Goal: Information Seeking & Learning: Learn about a topic

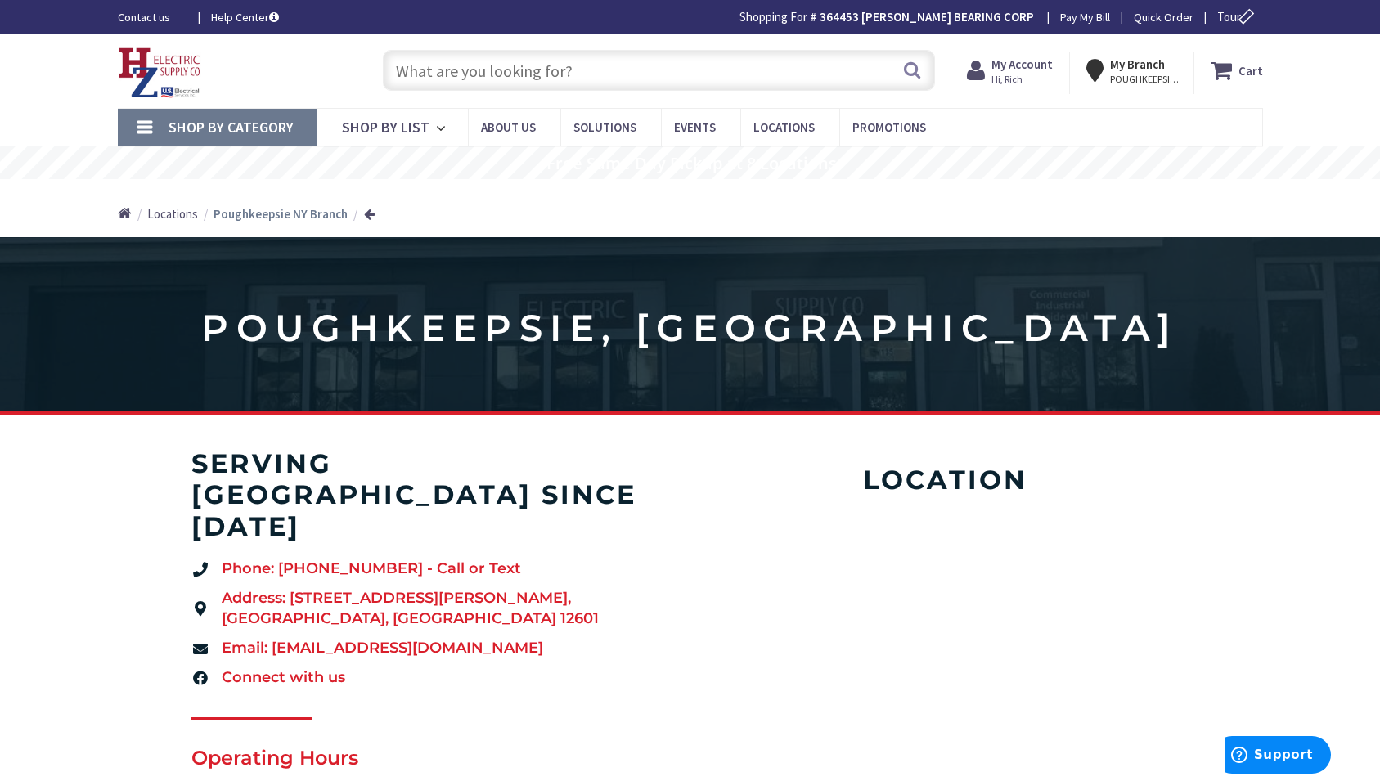
click at [243, 130] on span "Shop By Category" at bounding box center [230, 127] width 125 height 19
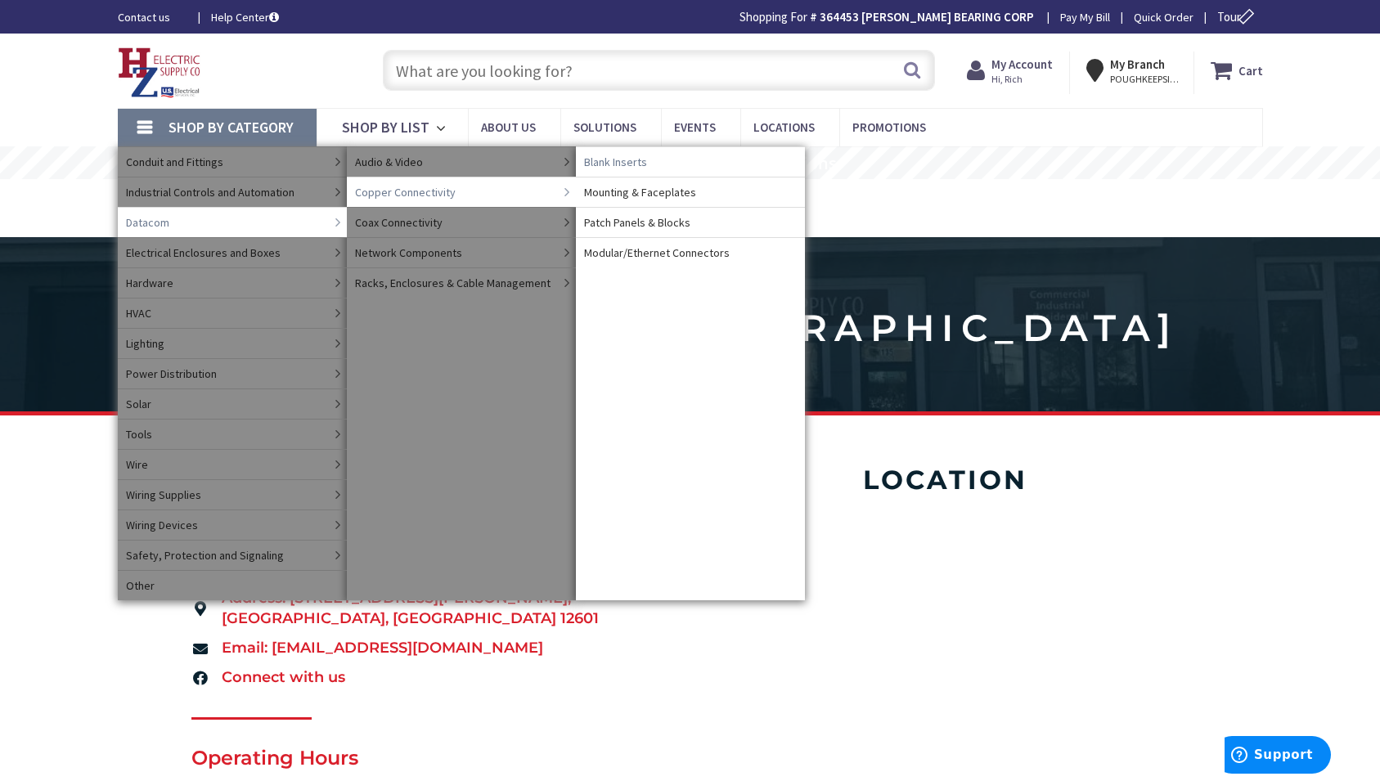
click at [617, 165] on span "Blank Inserts" at bounding box center [615, 162] width 63 height 16
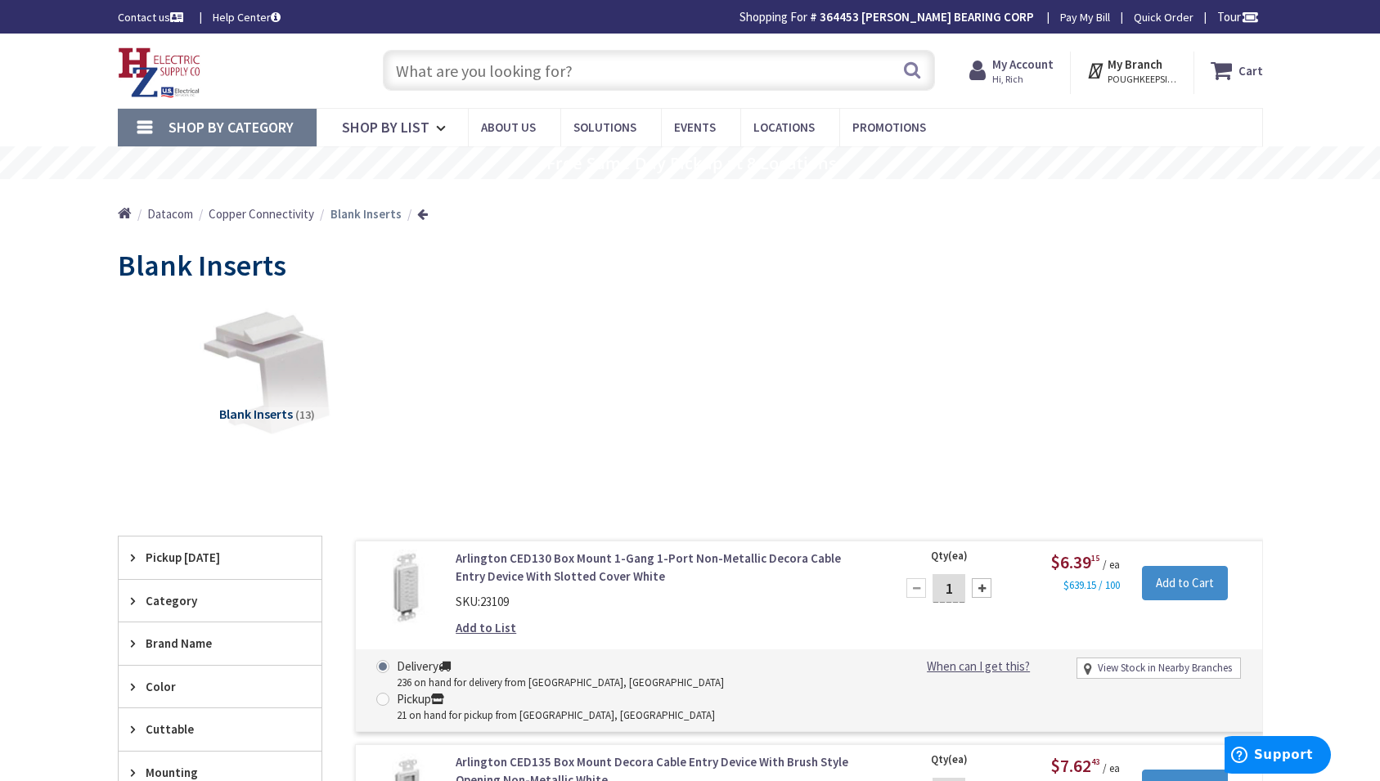
click at [255, 217] on span "Copper Connectivity" at bounding box center [262, 214] width 106 height 16
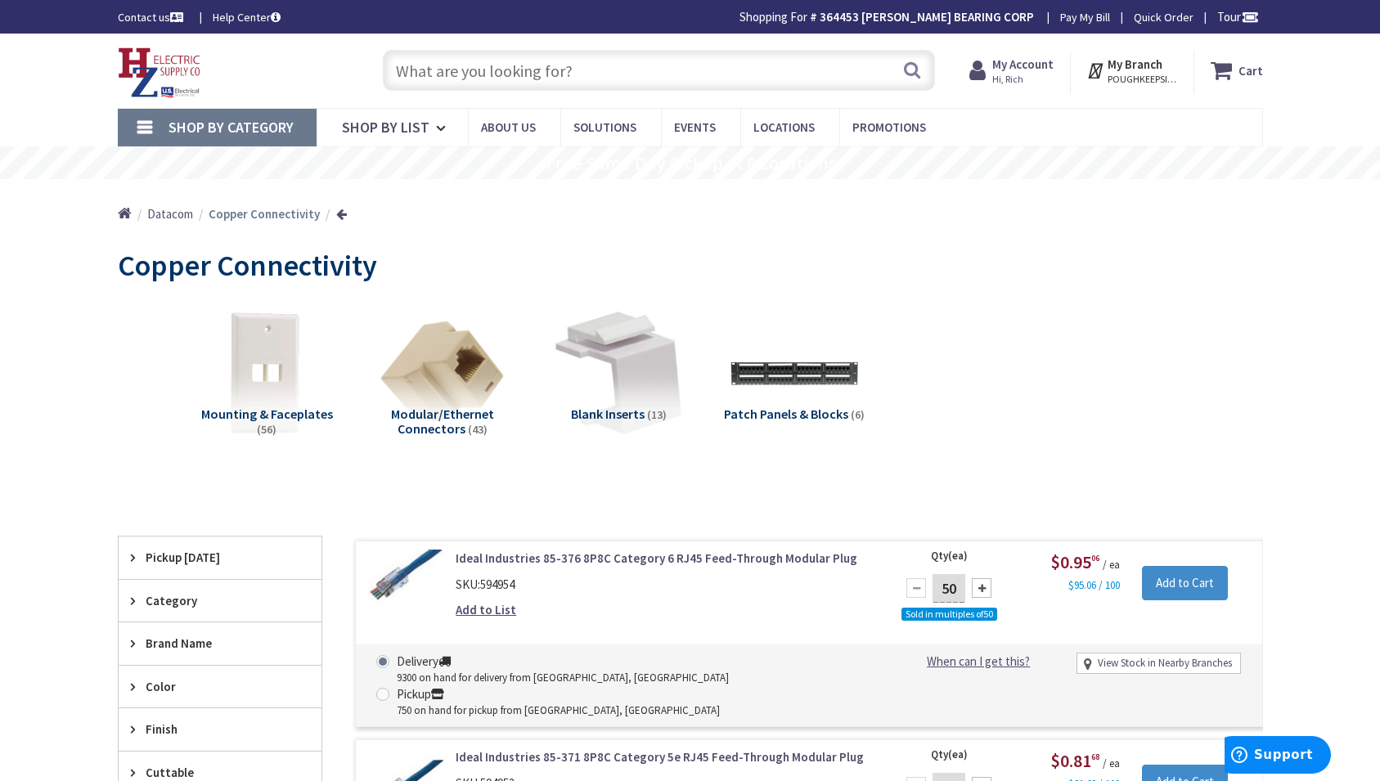
click at [434, 415] on span "Modular/Ethernet Connectors" at bounding box center [442, 421] width 103 height 31
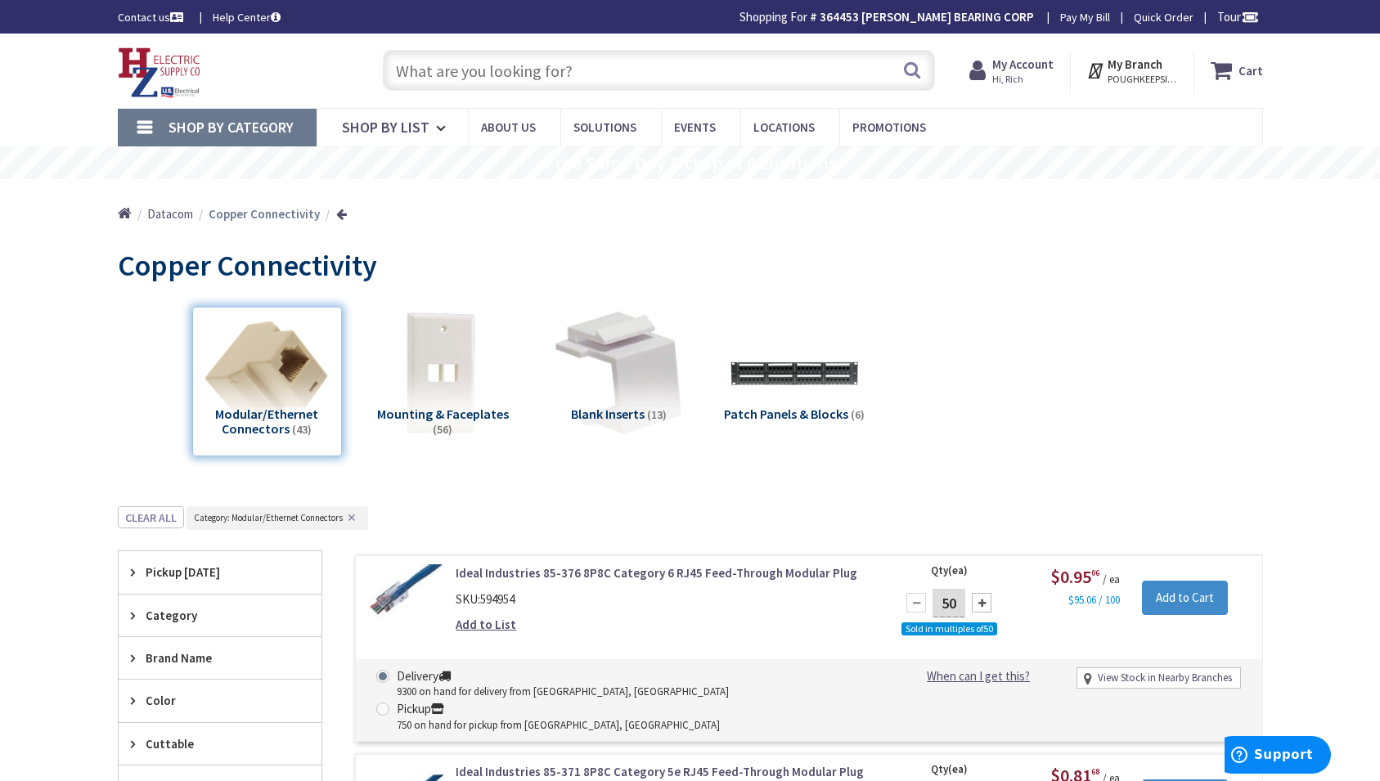
click at [768, 415] on span "Patch Panels & Blocks" at bounding box center [786, 414] width 124 height 16
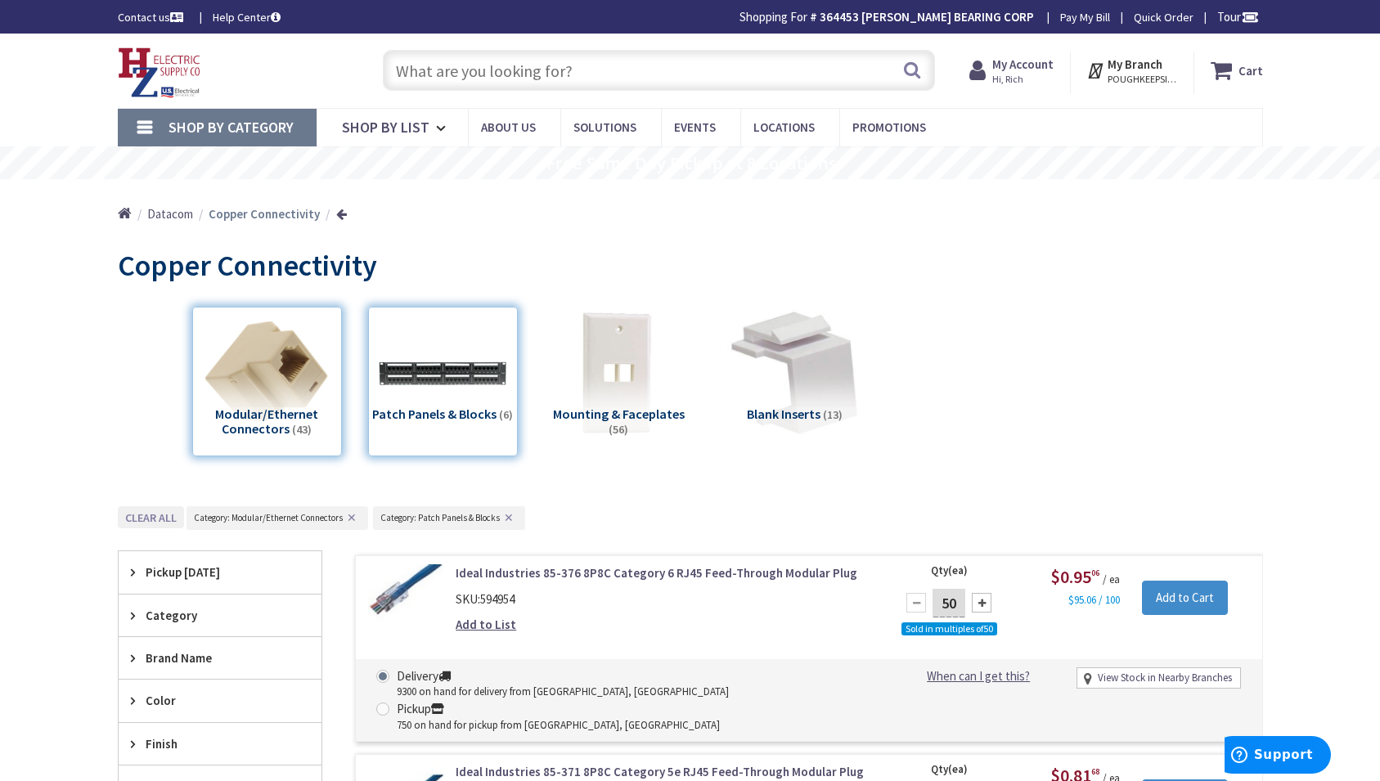
click at [152, 519] on button "Clear all" at bounding box center [151, 517] width 66 height 22
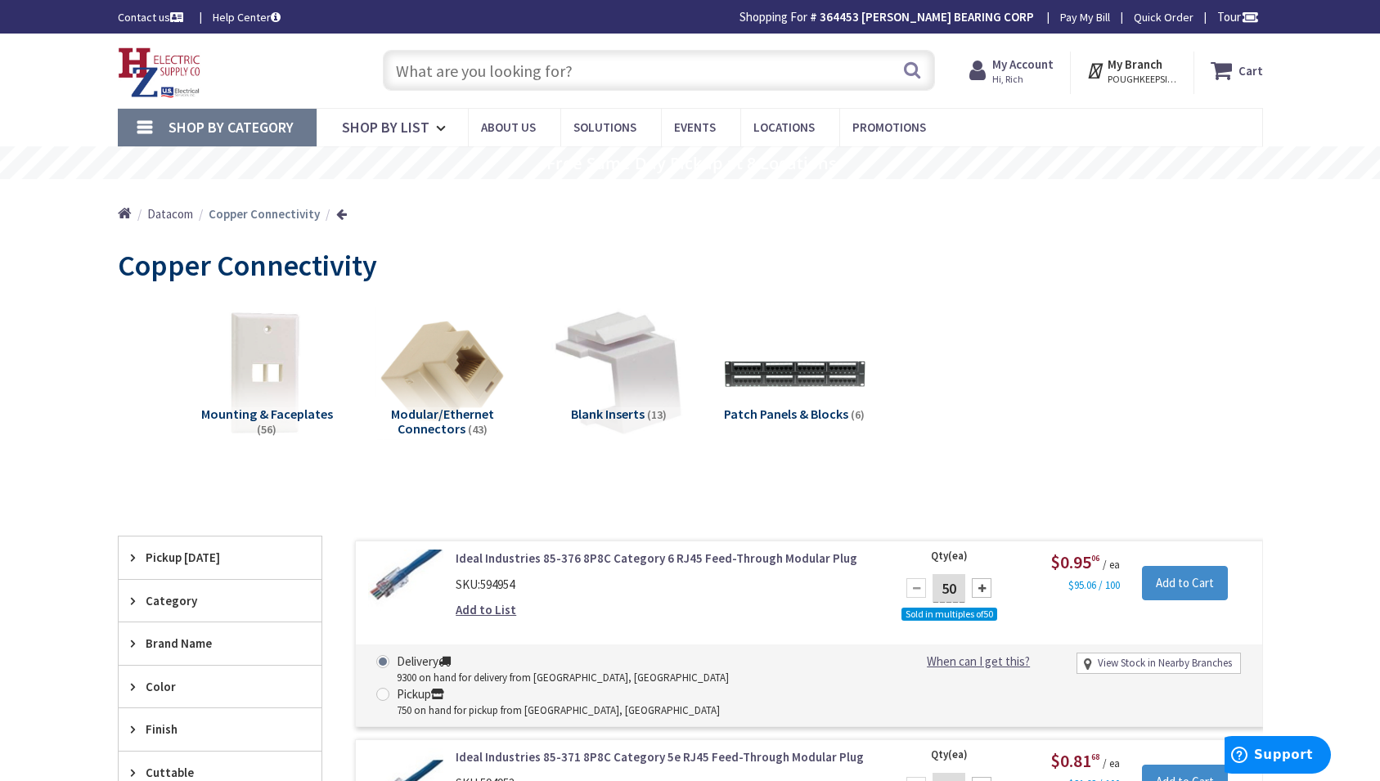
click at [793, 399] on img at bounding box center [794, 373] width 148 height 148
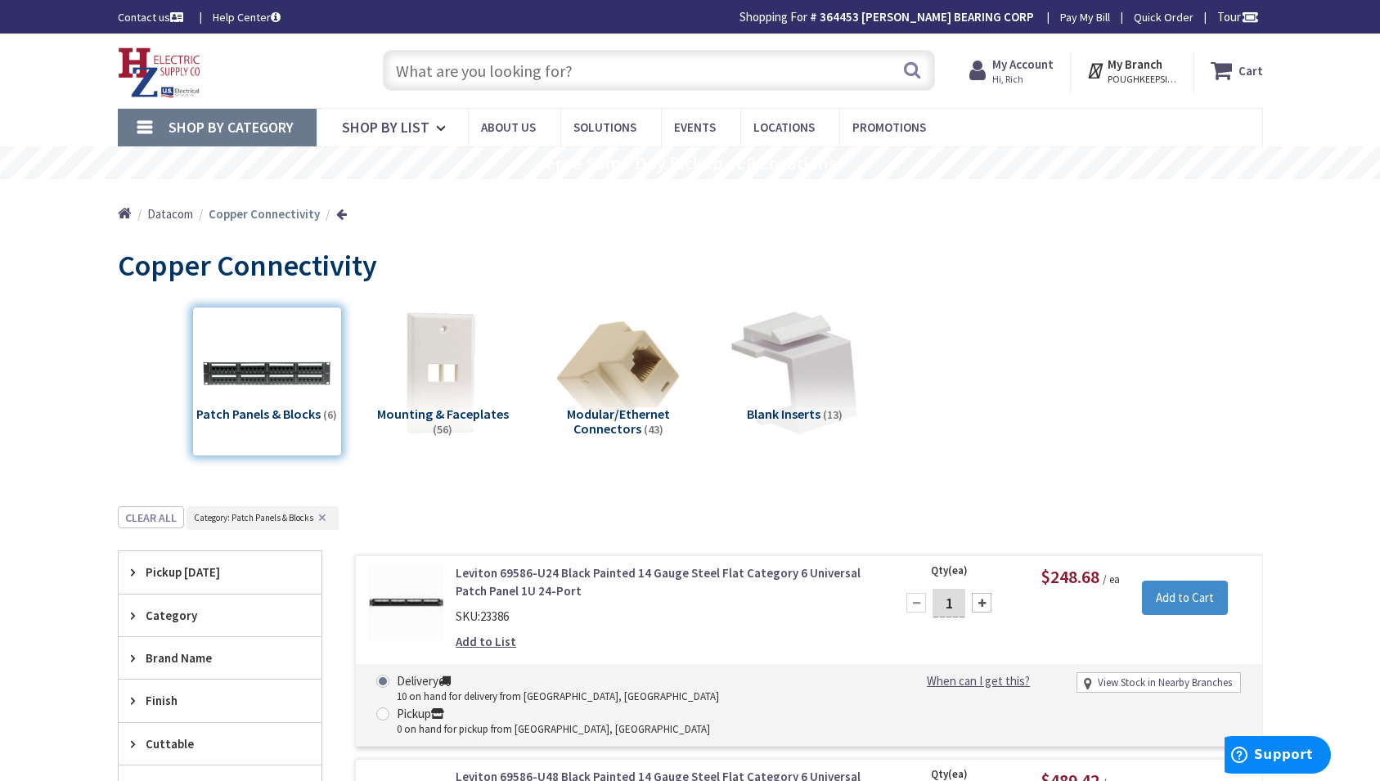
click at [175, 215] on span "Datacom" at bounding box center [170, 214] width 46 height 16
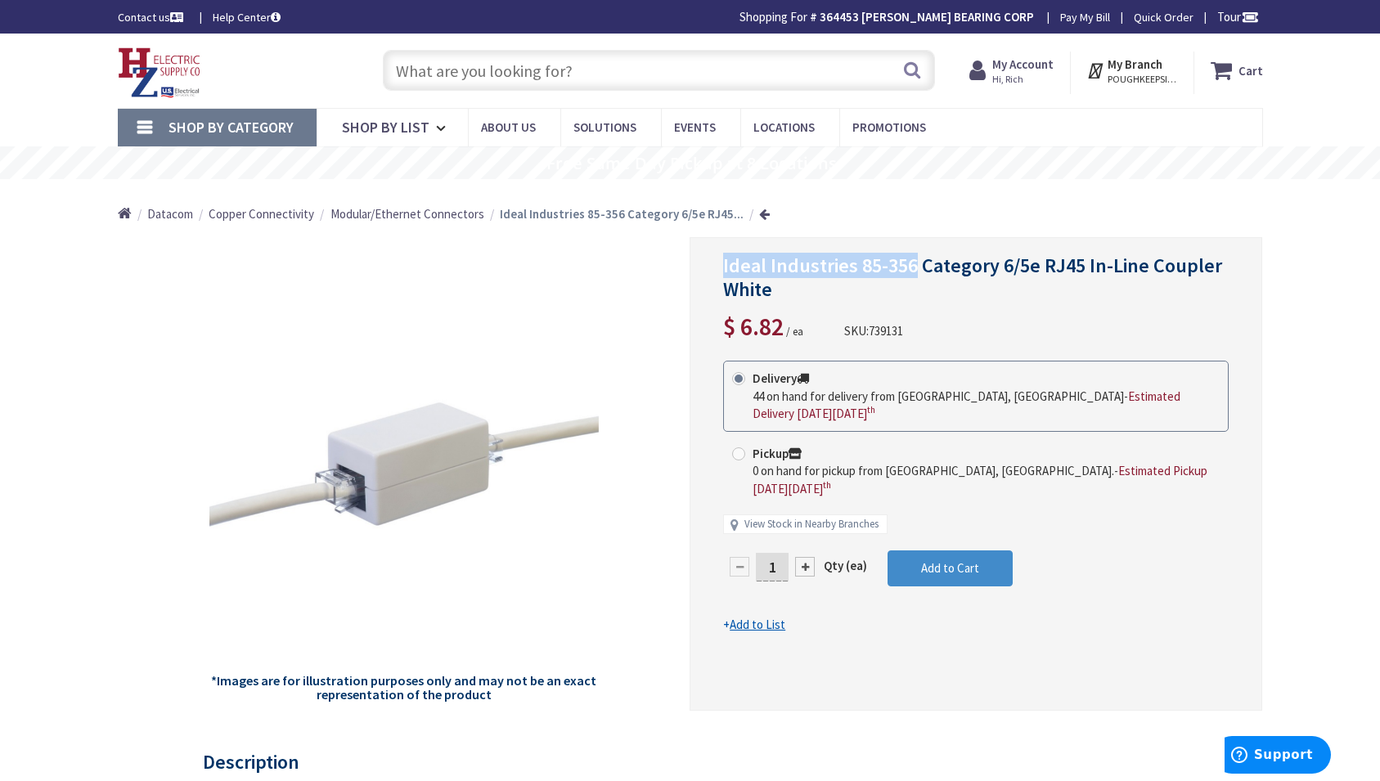
drag, startPoint x: 723, startPoint y: 265, endPoint x: 910, endPoint y: 272, distance: 187.4
click at [910, 272] on div "Ideal Industries 85-356 Category 6/5e RJ45 In-Line Coupler White $ 6.82 / ea SK…" at bounding box center [976, 474] width 573 height 474
copy span "Ideal Industries 85-356"
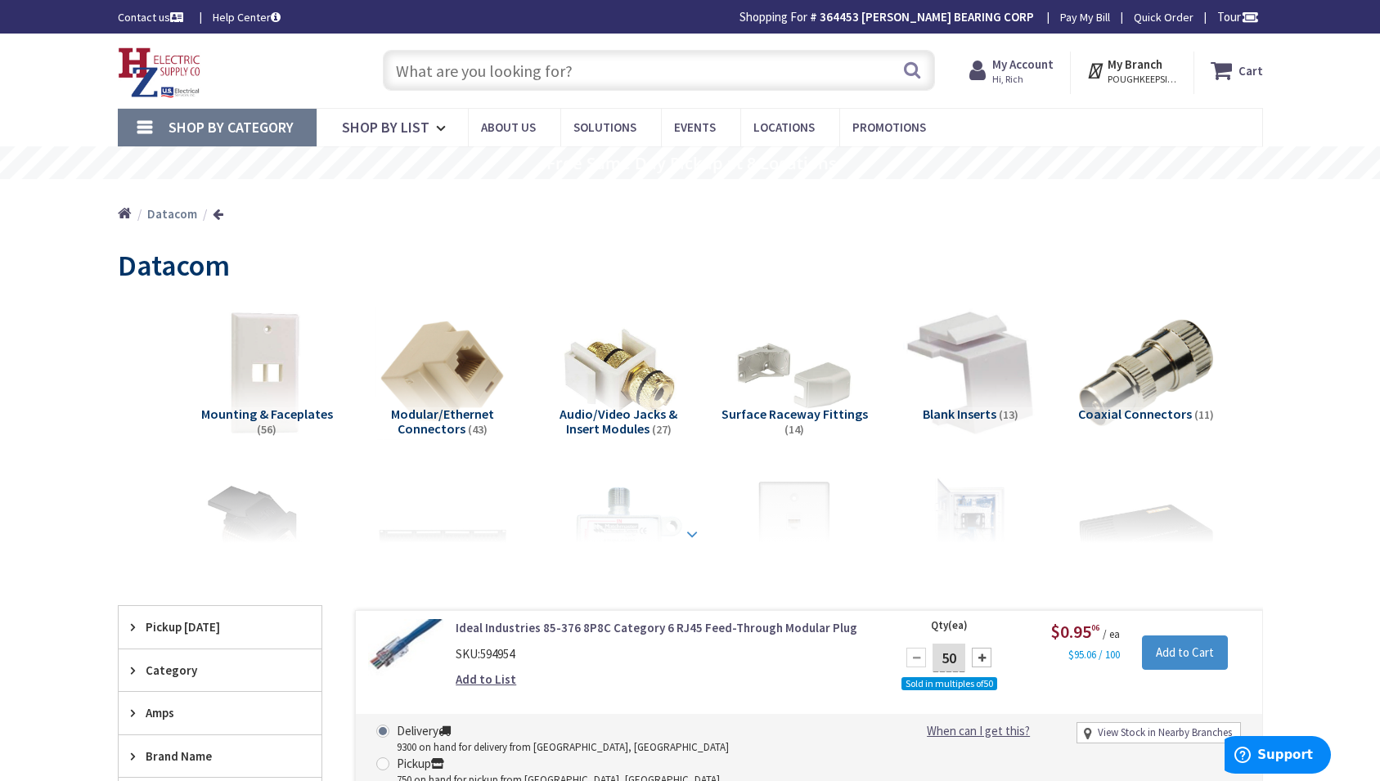
click at [692, 531] on strong at bounding box center [692, 534] width 20 height 18
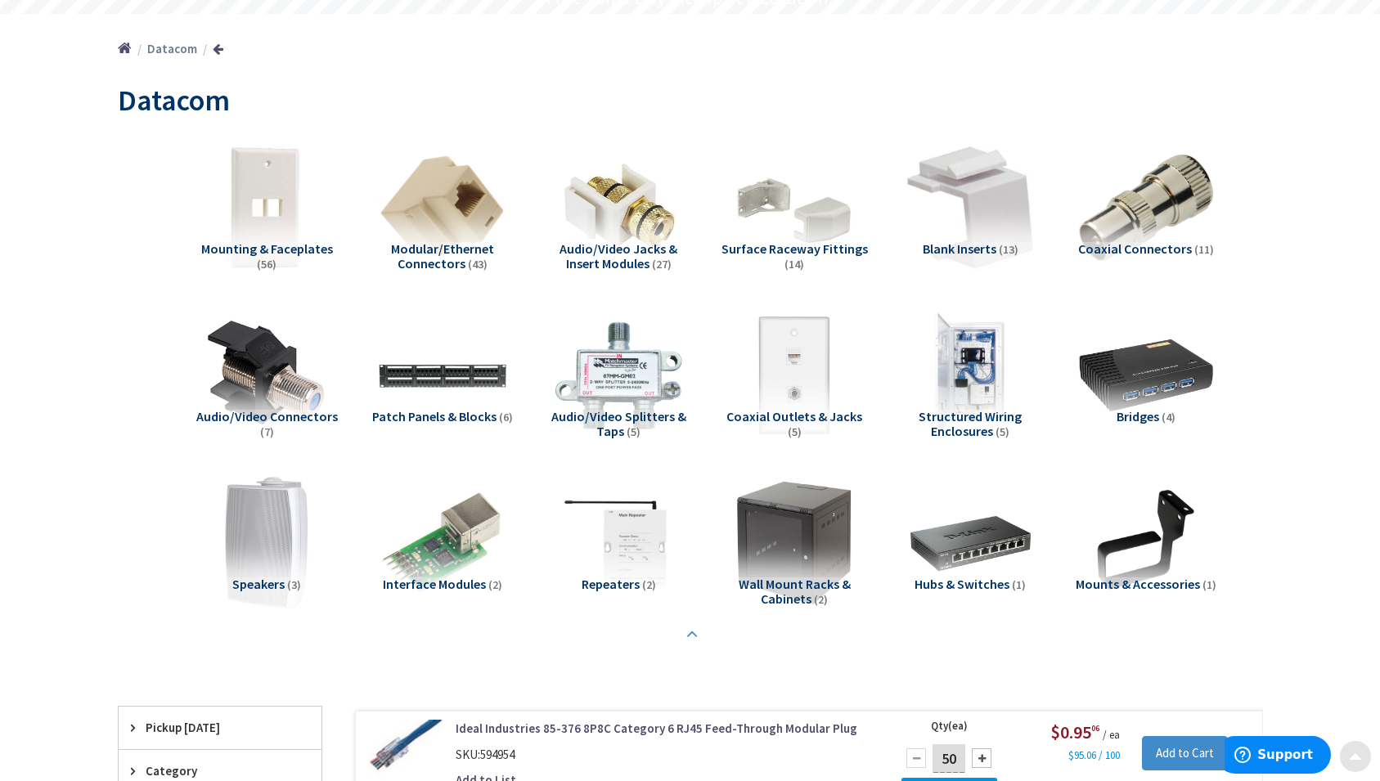
scroll to position [167, 0]
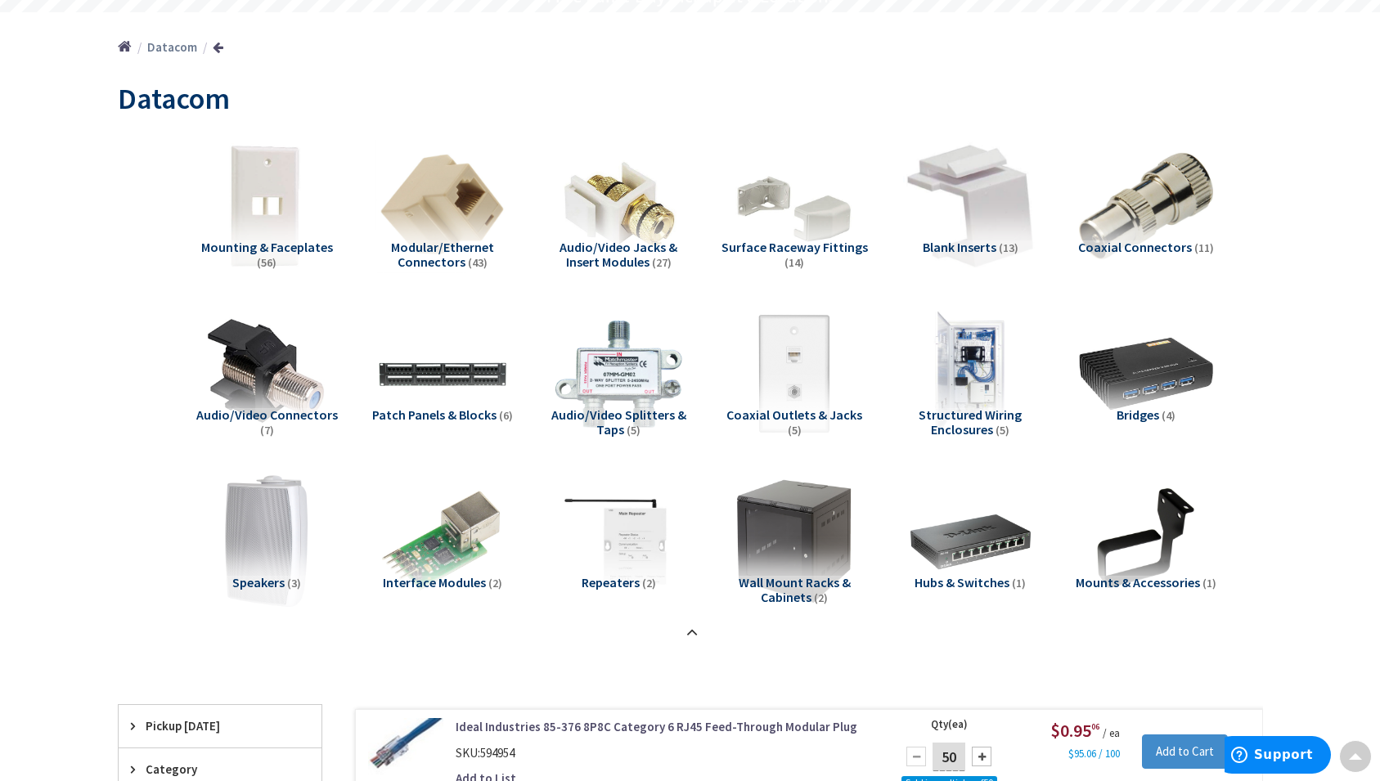
click at [968, 425] on span "Structured Wiring Enclosures" at bounding box center [970, 422] width 103 height 31
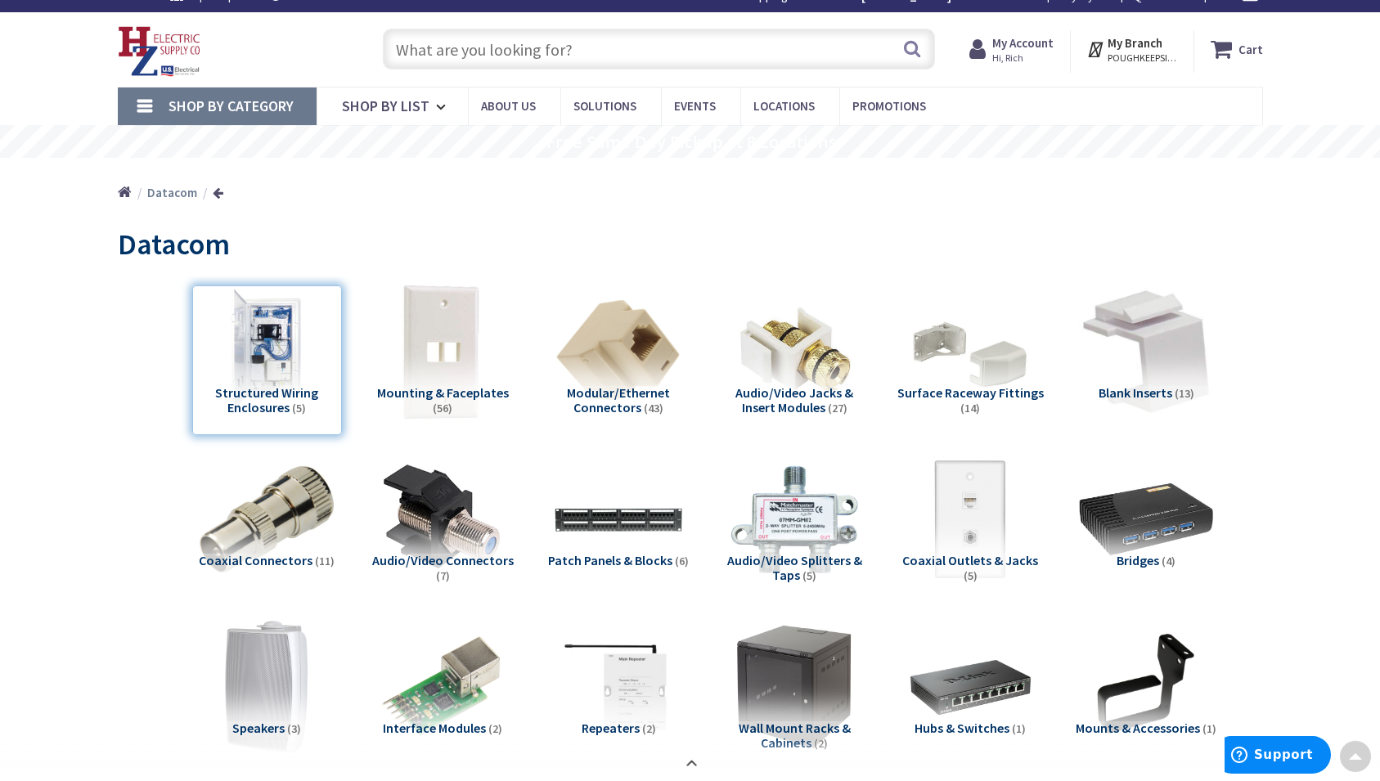
scroll to position [7, 0]
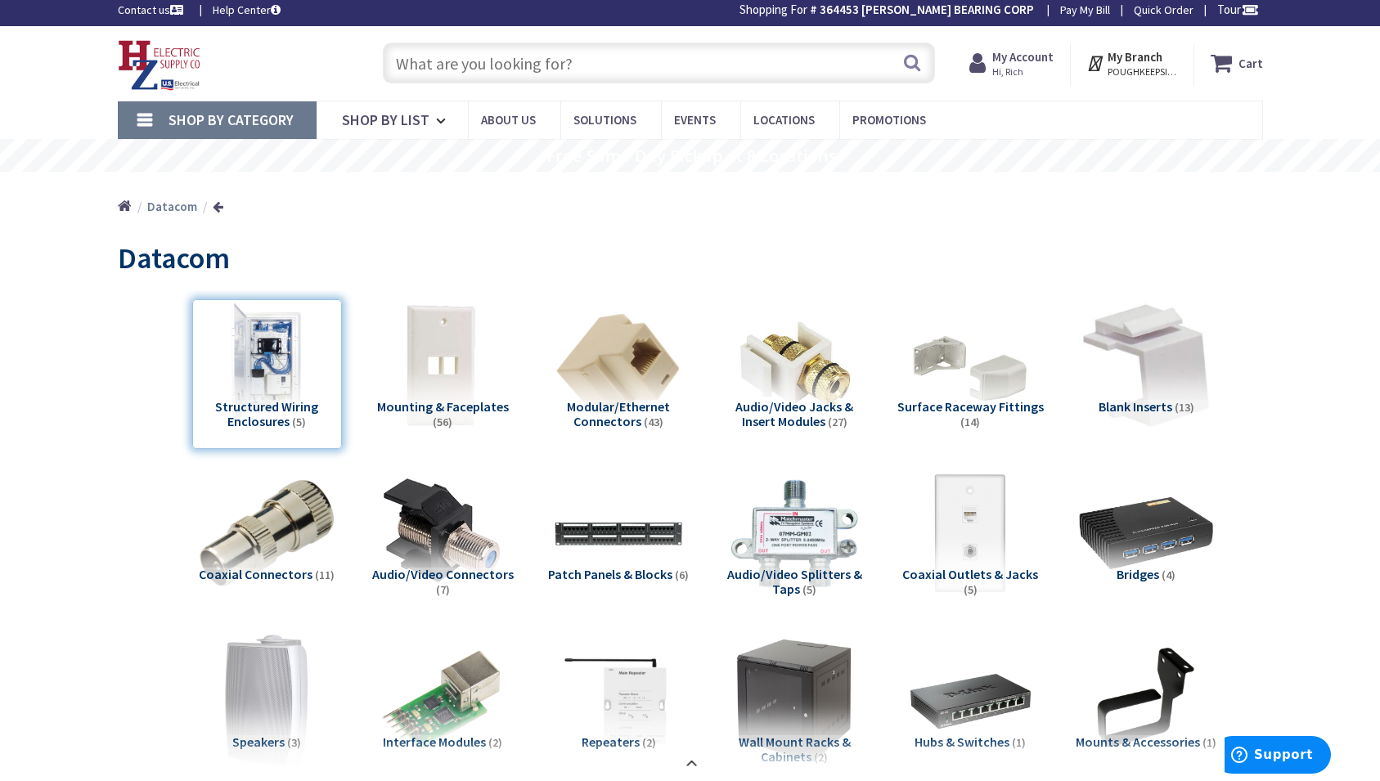
click at [271, 124] on span "Shop By Category" at bounding box center [230, 119] width 125 height 19
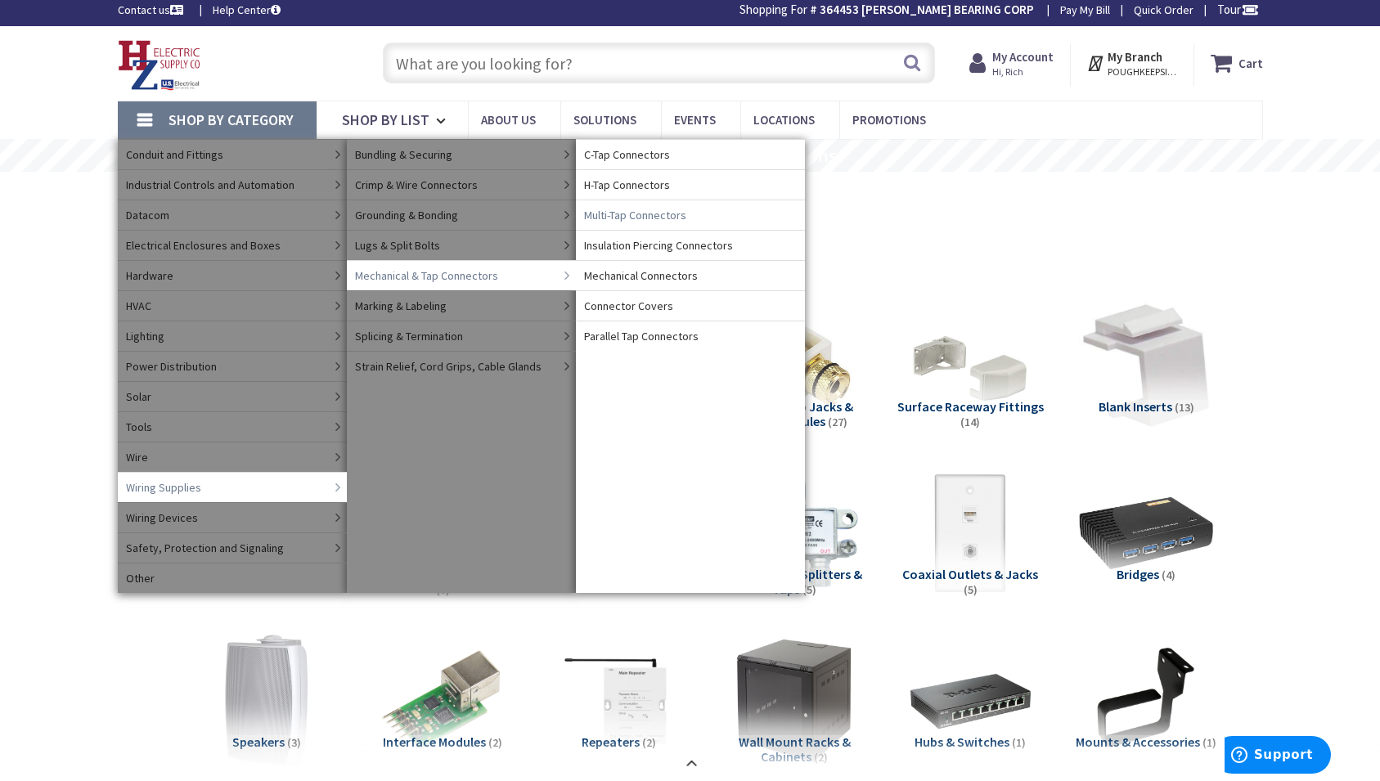
click at [618, 213] on span "Multi-Tap Connectors" at bounding box center [635, 215] width 102 height 16
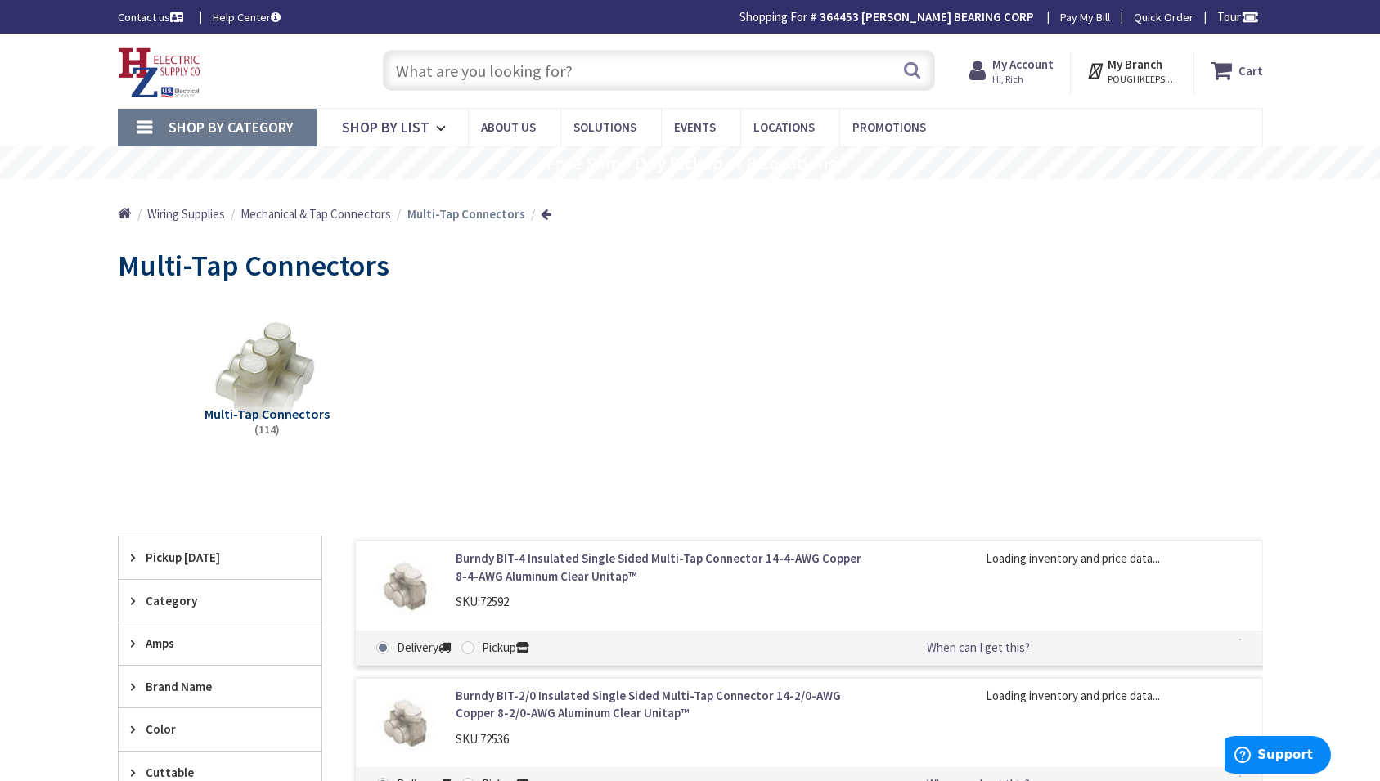
click at [339, 214] on span "Mechanical & Tap Connectors" at bounding box center [315, 214] width 150 height 16
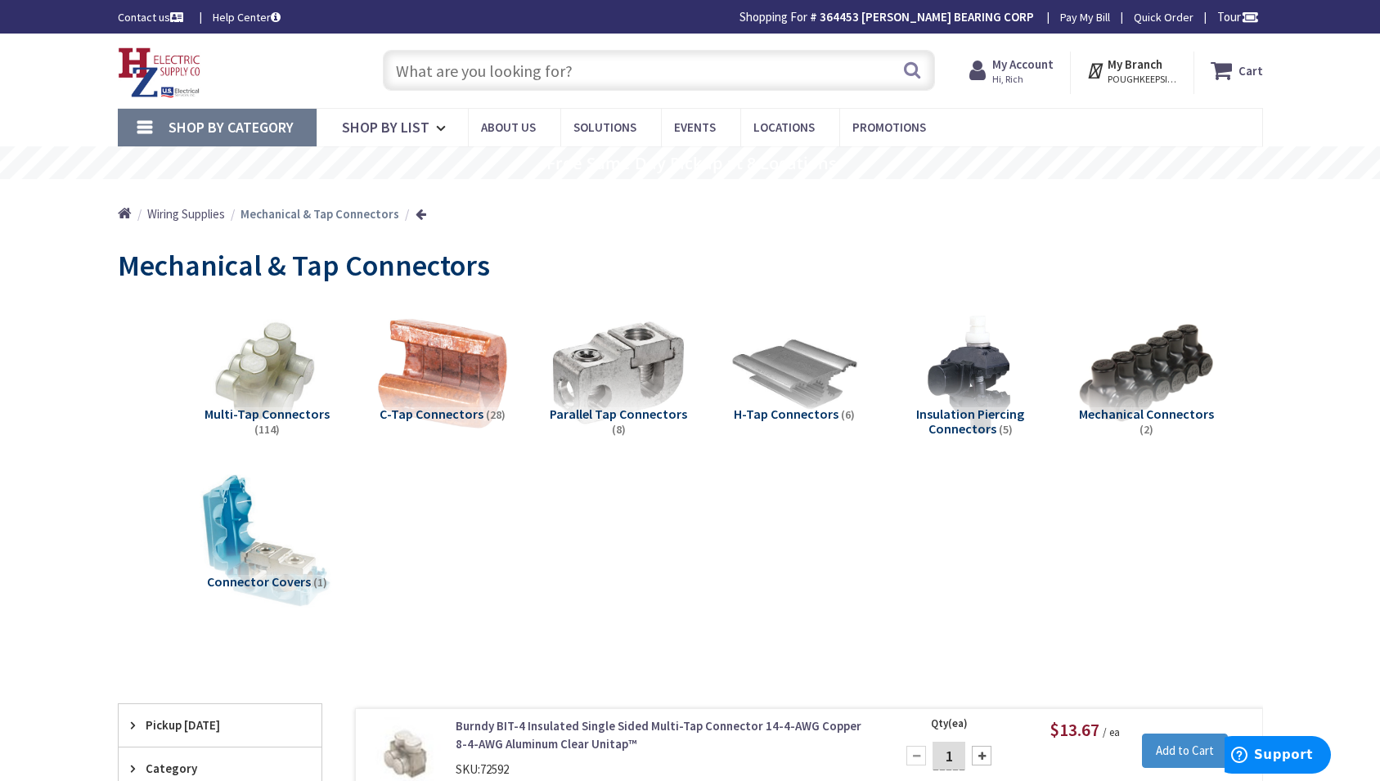
click at [183, 218] on span "Wiring Supplies" at bounding box center [186, 214] width 78 height 16
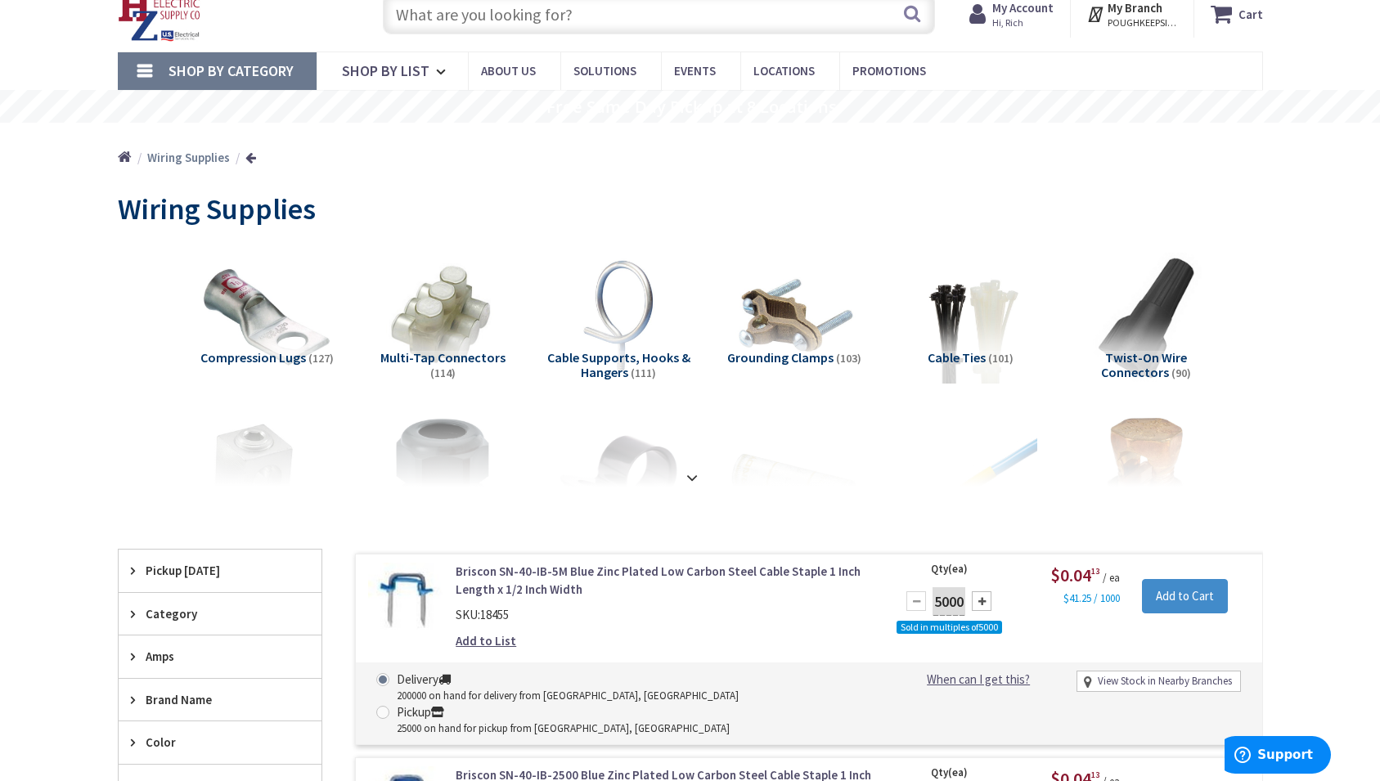
scroll to position [83, 0]
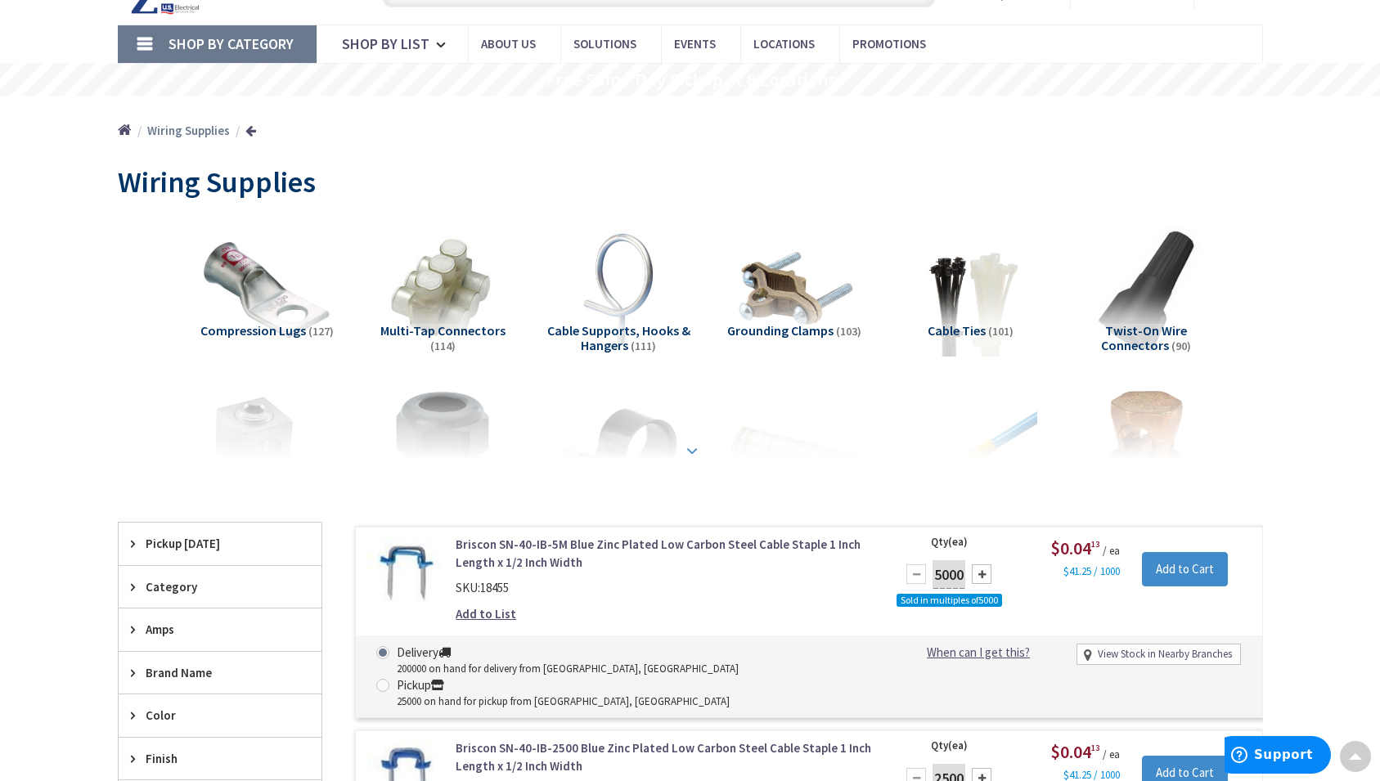
click at [690, 446] on strong at bounding box center [692, 451] width 20 height 18
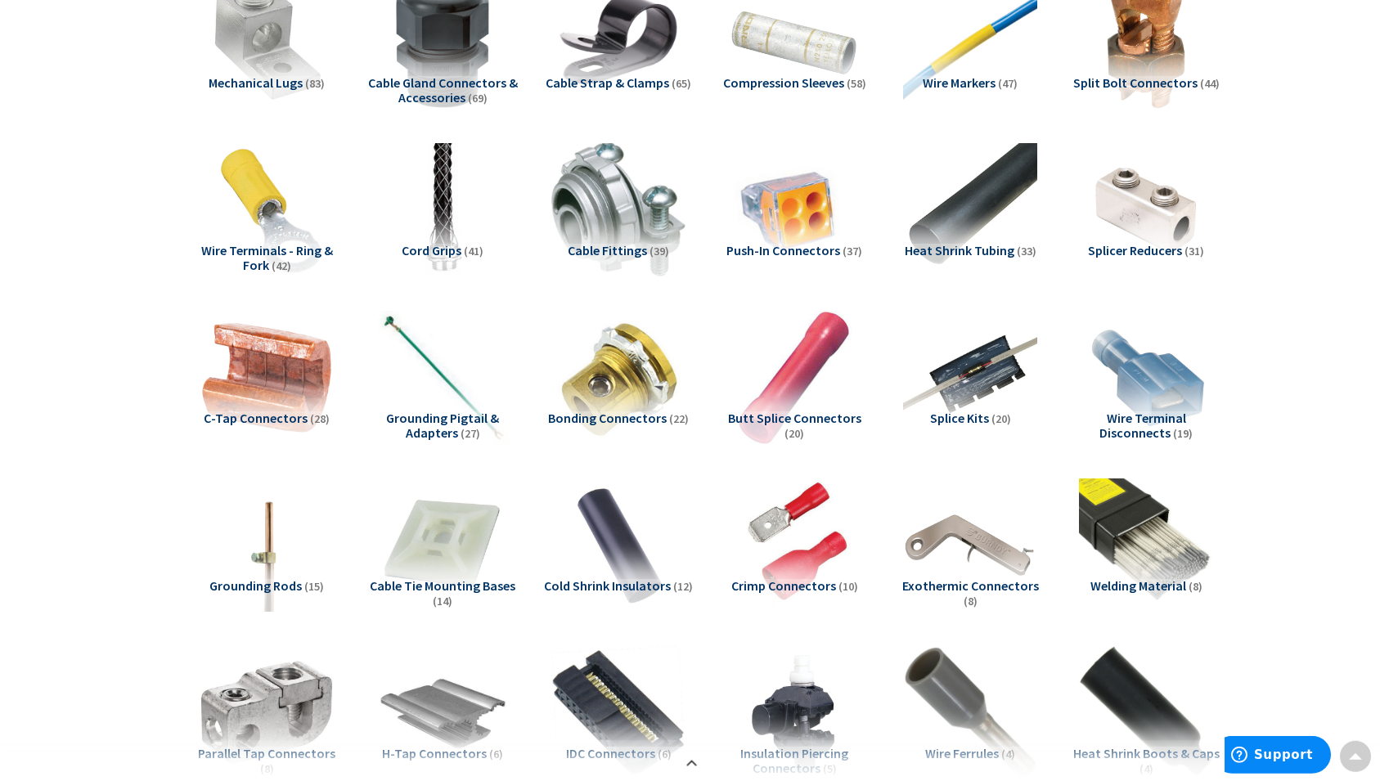
scroll to position [501, 0]
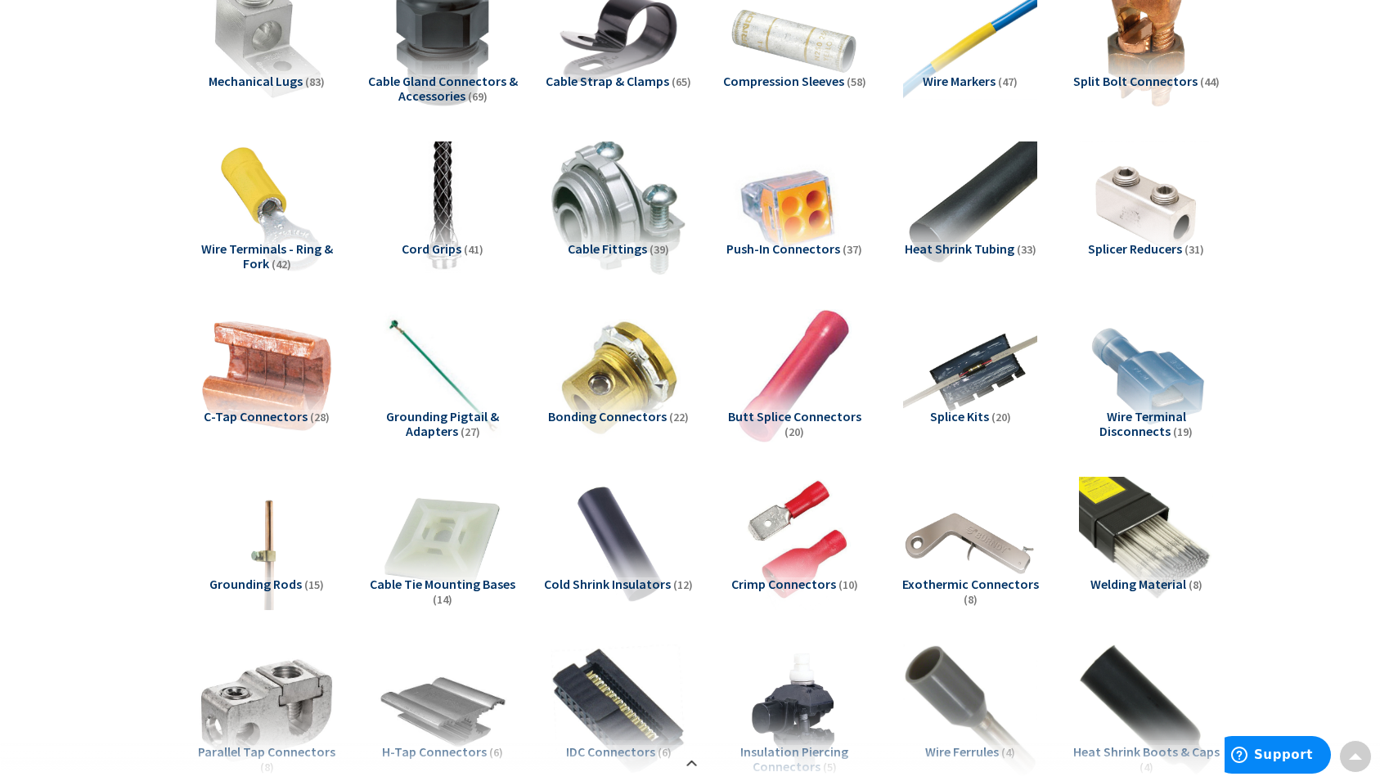
click at [438, 586] on span "Cable Tie Mounting Bases" at bounding box center [443, 584] width 146 height 16
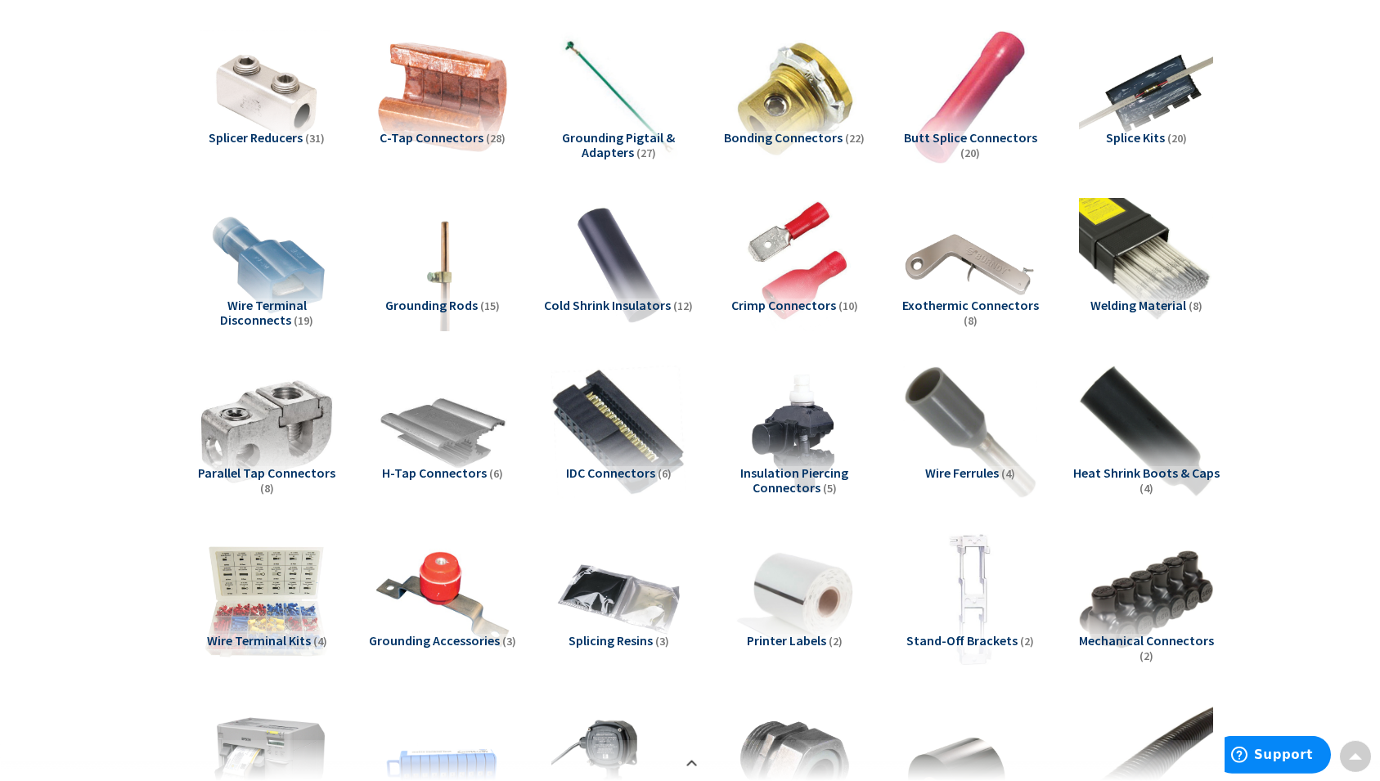
scroll to position [763, 0]
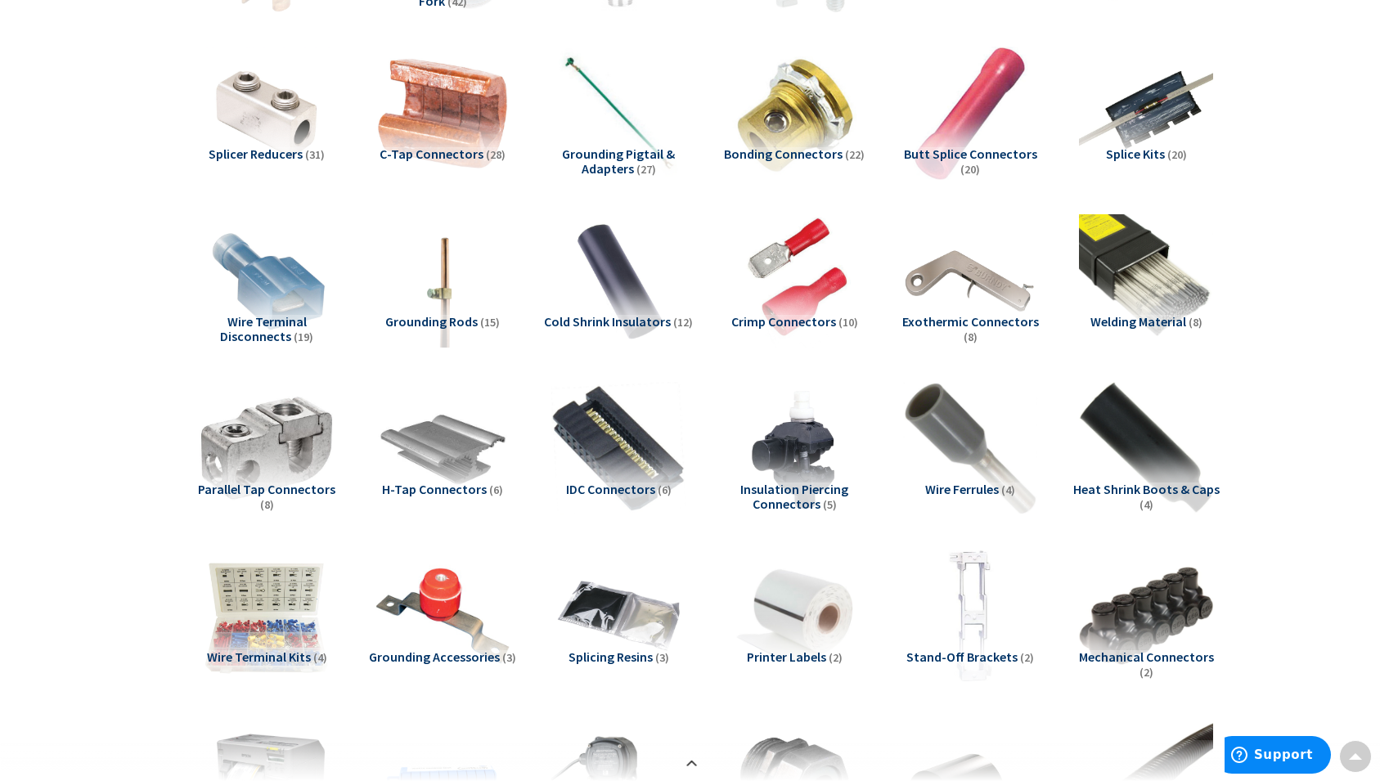
click at [612, 319] on span "Cold Shrink Insulators" at bounding box center [607, 321] width 127 height 16
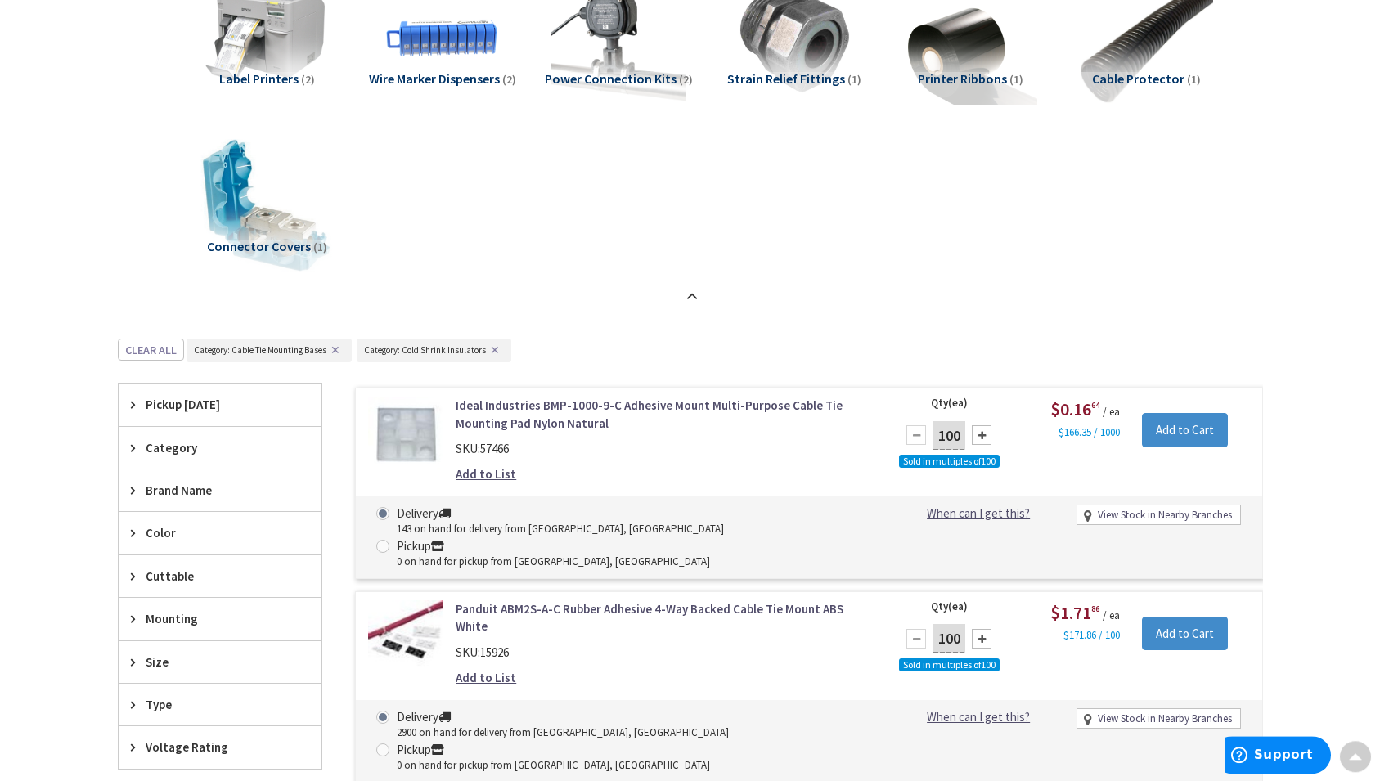
scroll to position [1264, 0]
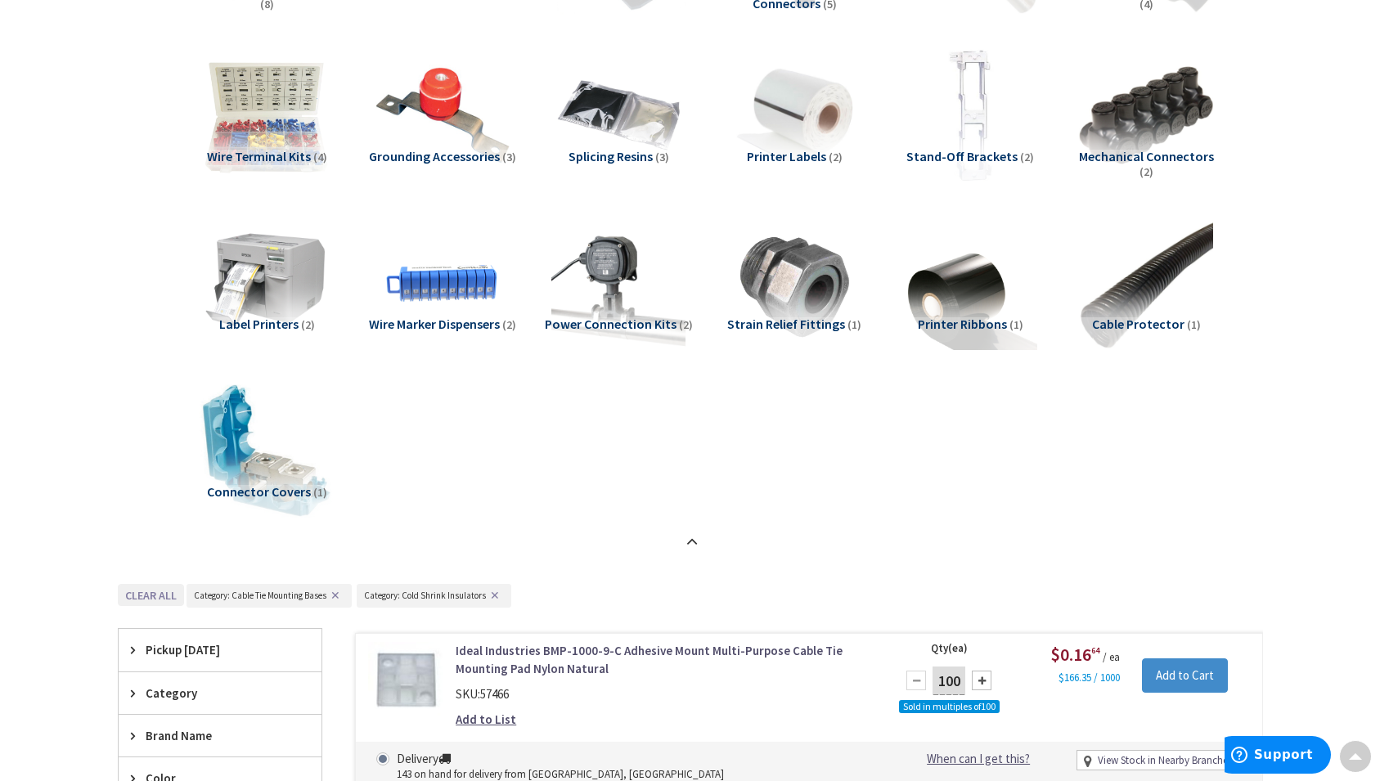
click at [144, 593] on button "Clear all" at bounding box center [151, 595] width 66 height 22
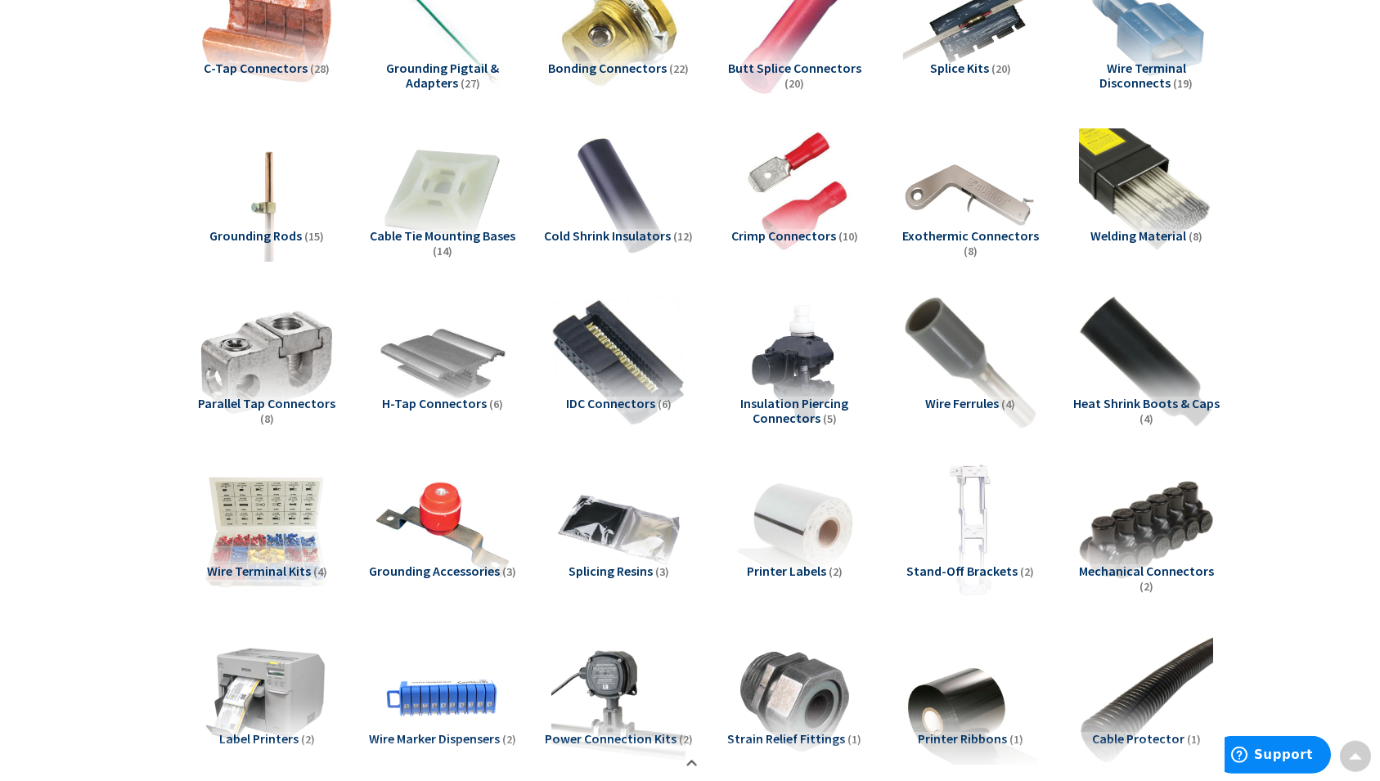
scroll to position [847, 0]
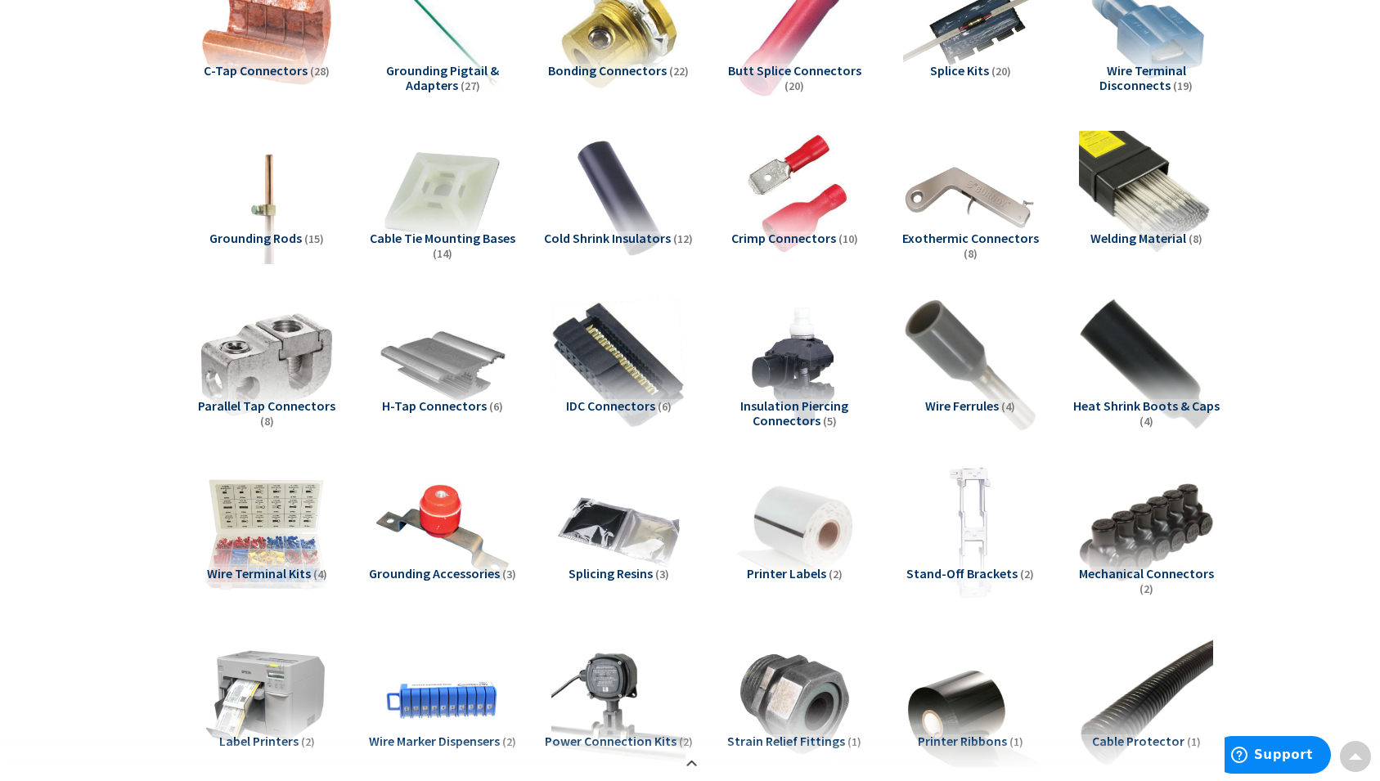
click at [618, 237] on span "Cold Shrink Insulators" at bounding box center [607, 238] width 127 height 16
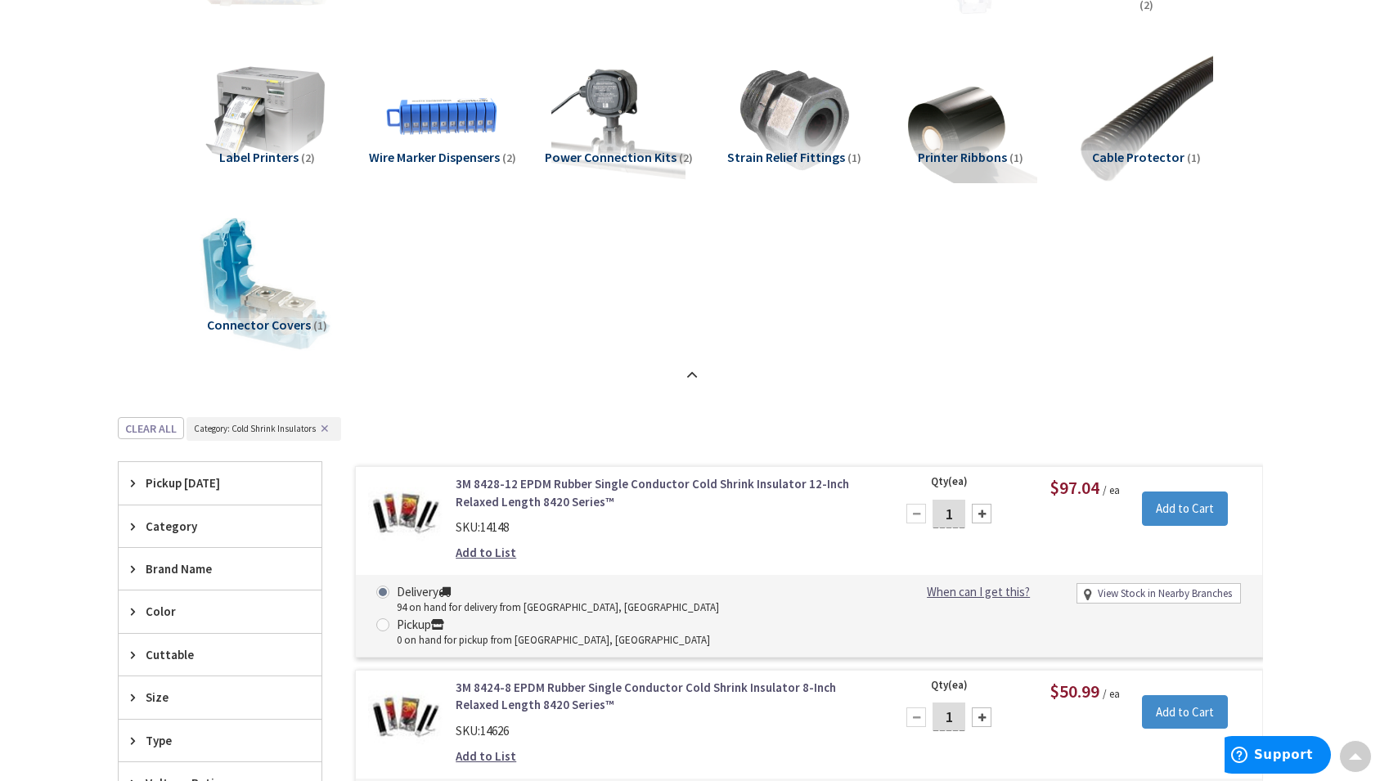
scroll to position [1514, 0]
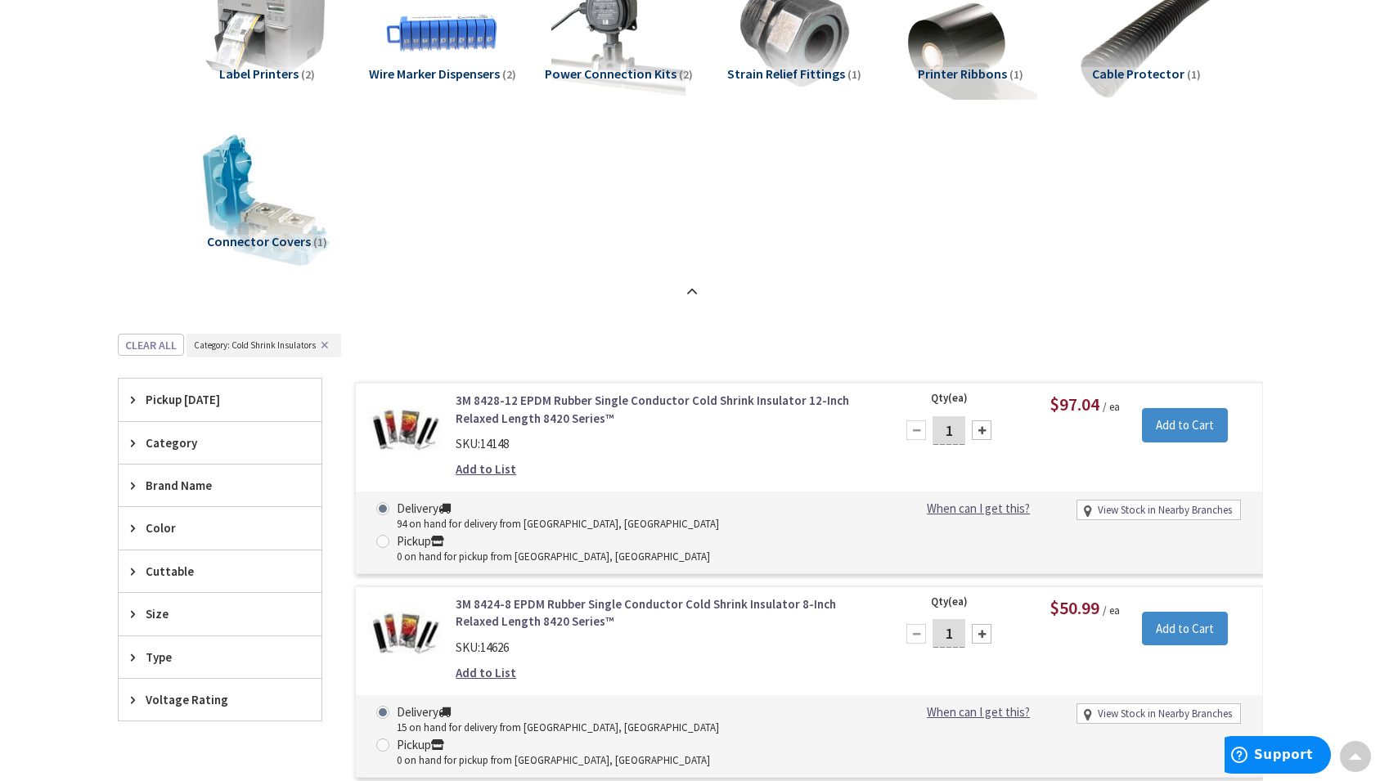
click at [565, 405] on link "3M 8428-12 EPDM Rubber Single Conductor Cold Shrink Insulator 12-Inch Relaxed L…" at bounding box center [664, 409] width 416 height 35
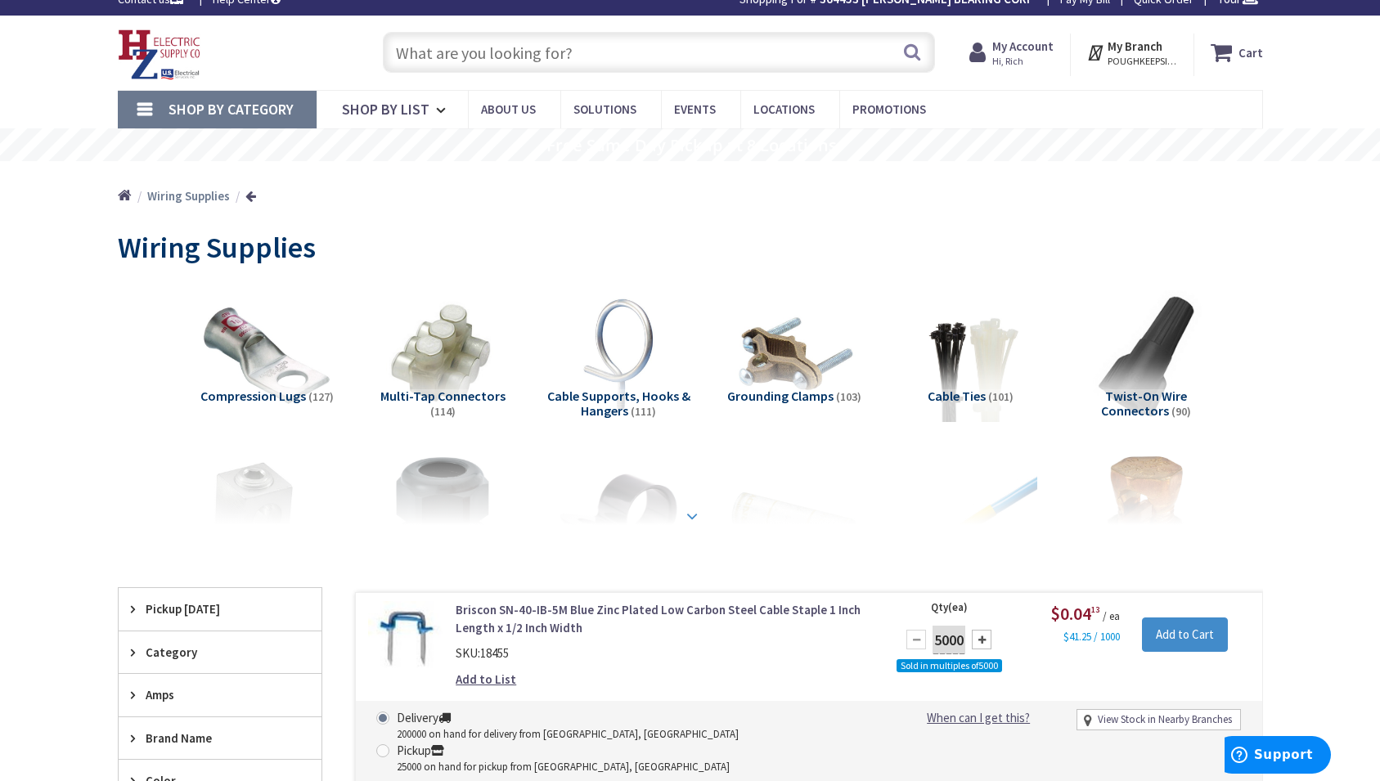
click at [690, 516] on strong at bounding box center [692, 516] width 20 height 18
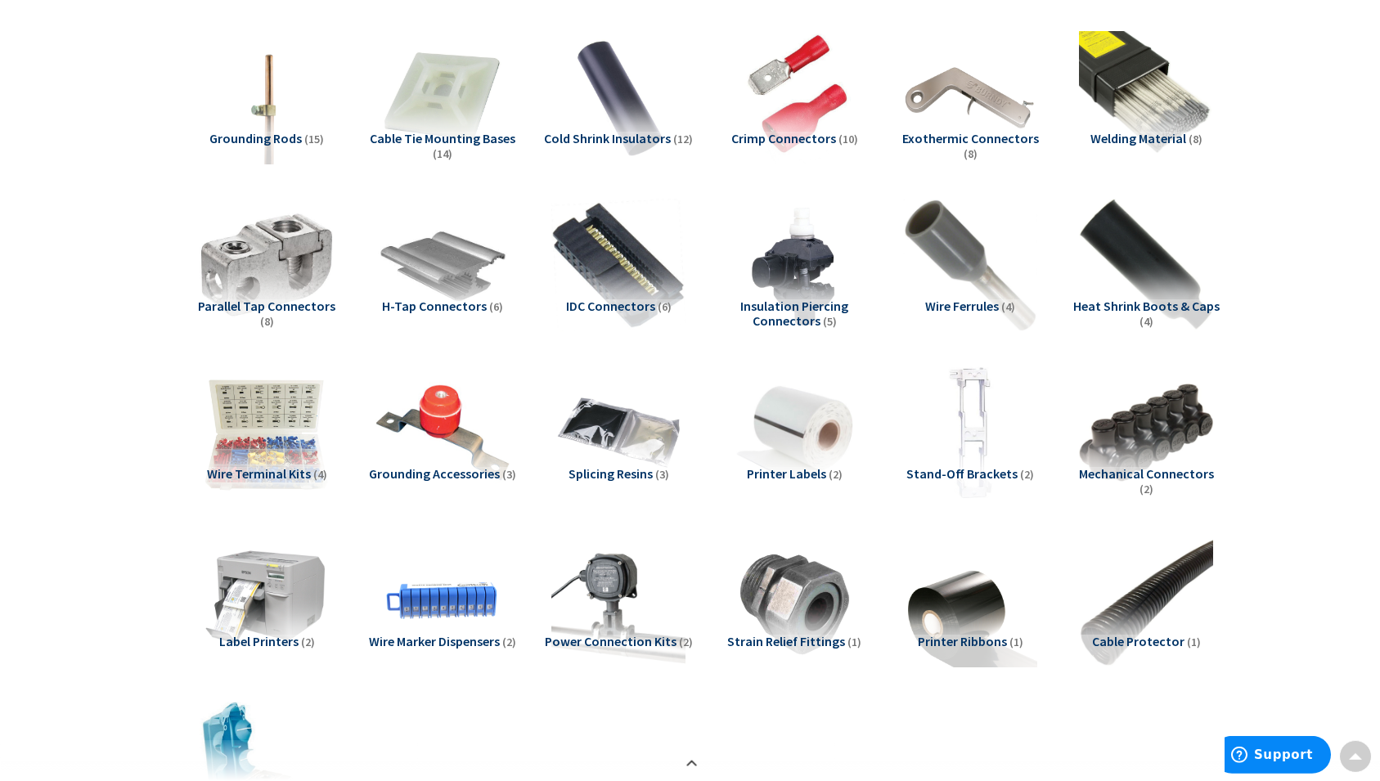
scroll to position [936, 0]
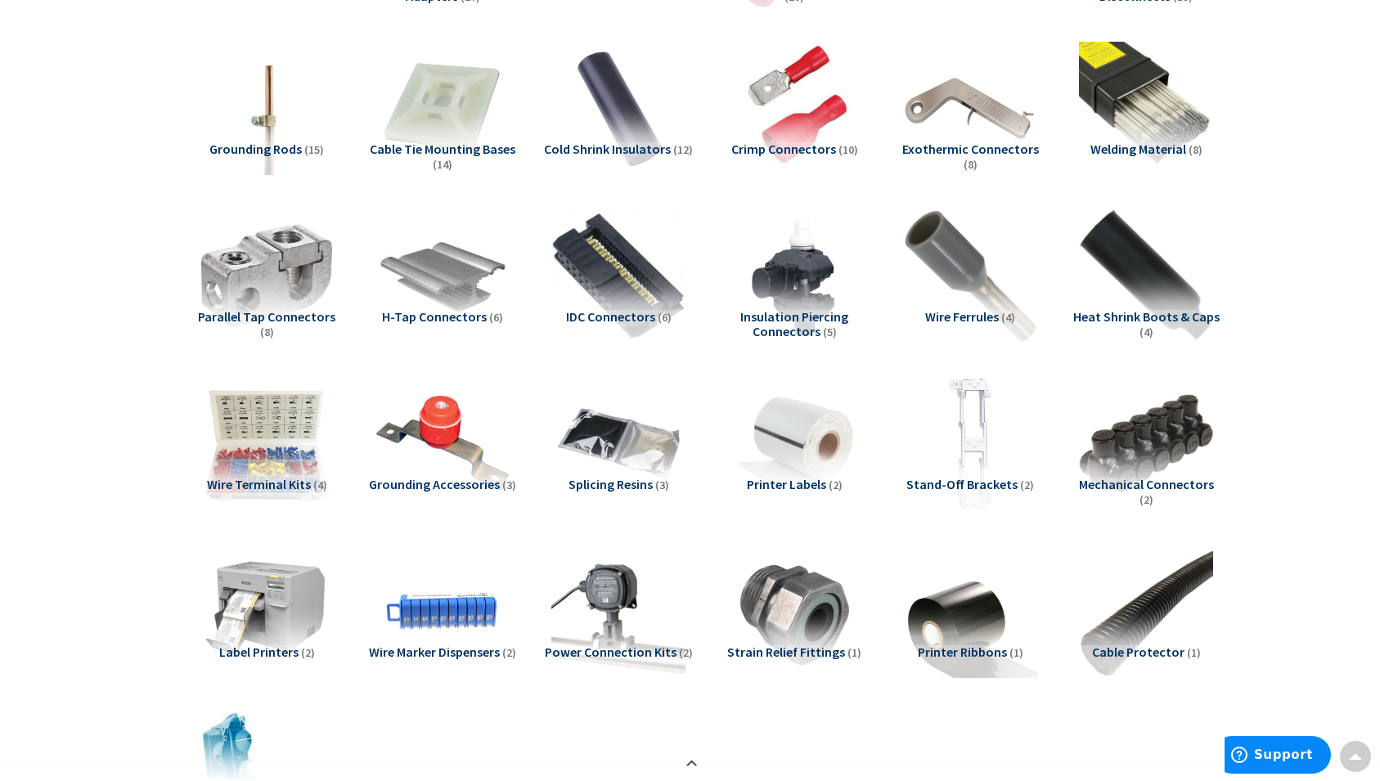
click at [618, 319] on span "IDC Connectors" at bounding box center [610, 316] width 89 height 16
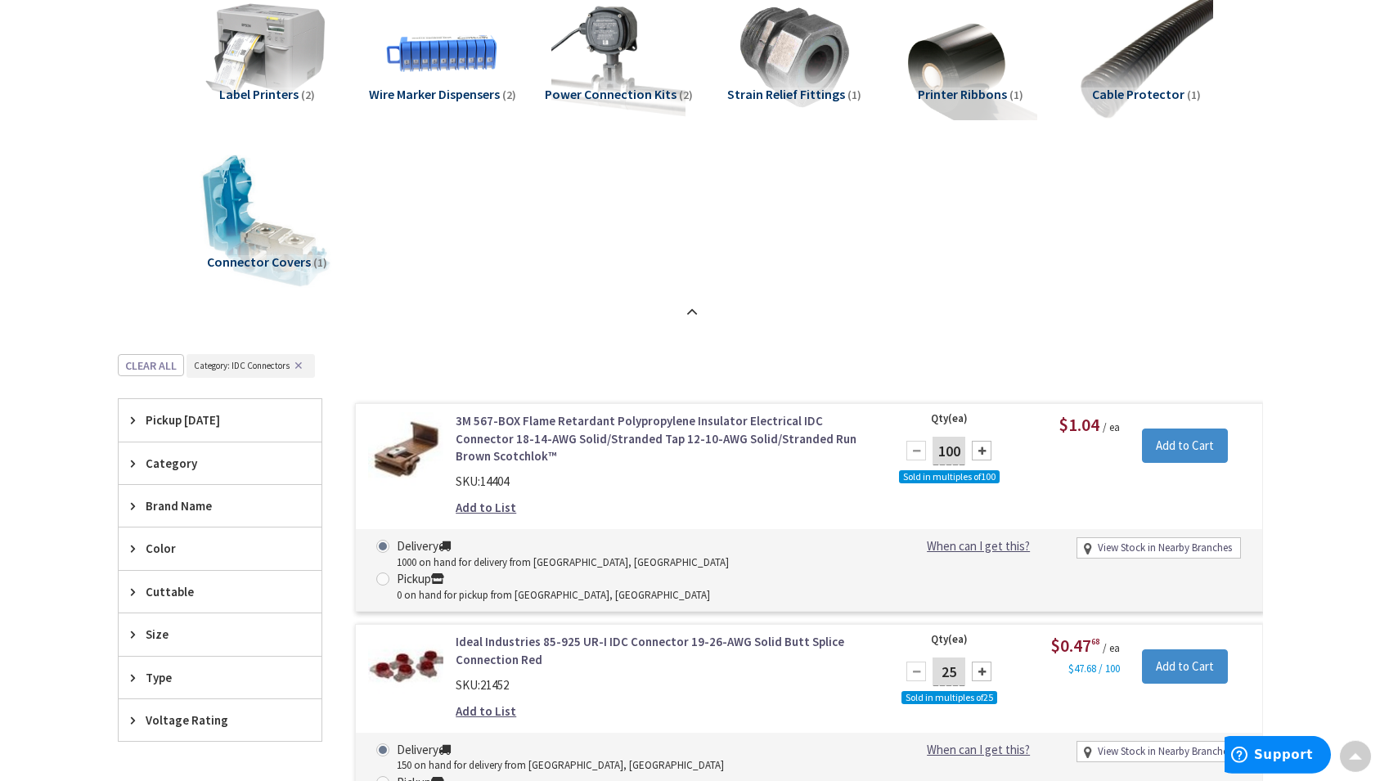
scroll to position [1514, 0]
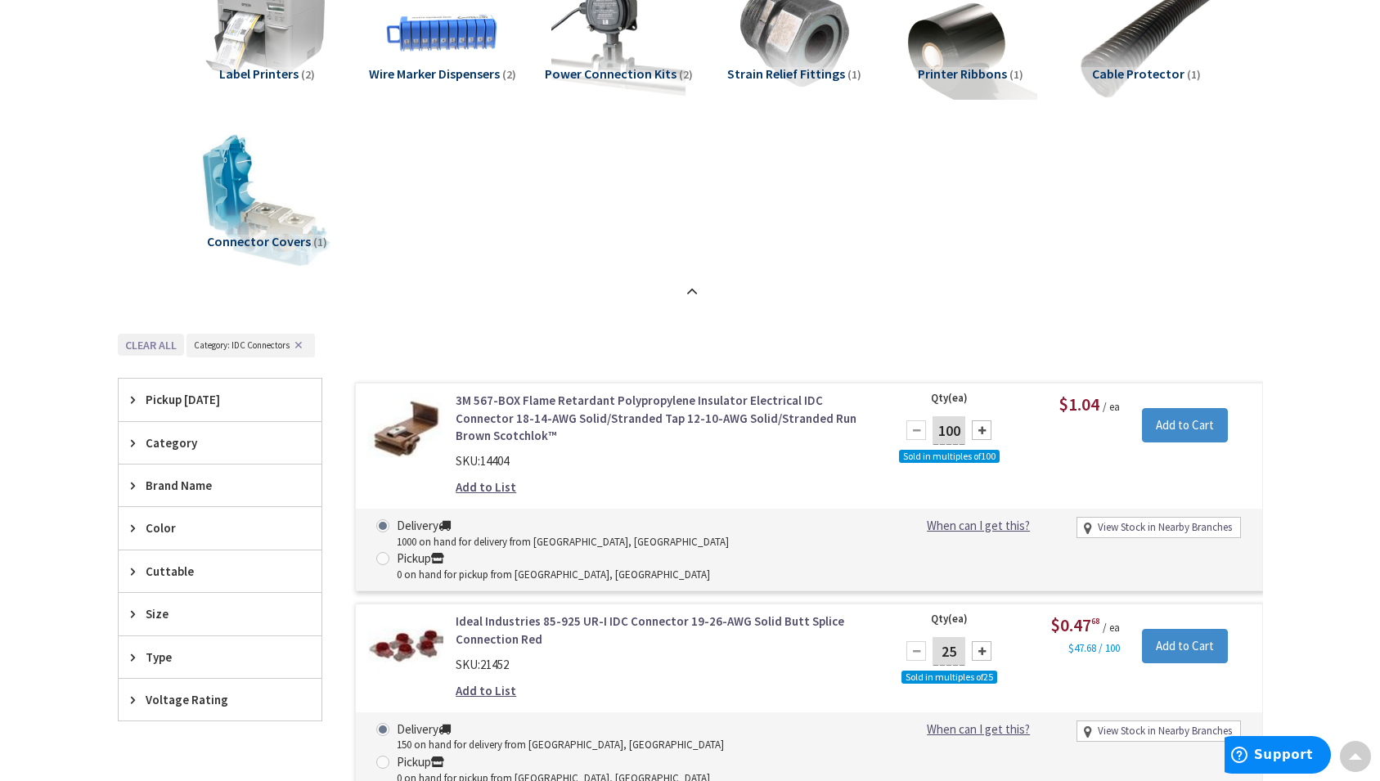
click at [132, 342] on button "Clear all" at bounding box center [151, 345] width 66 height 22
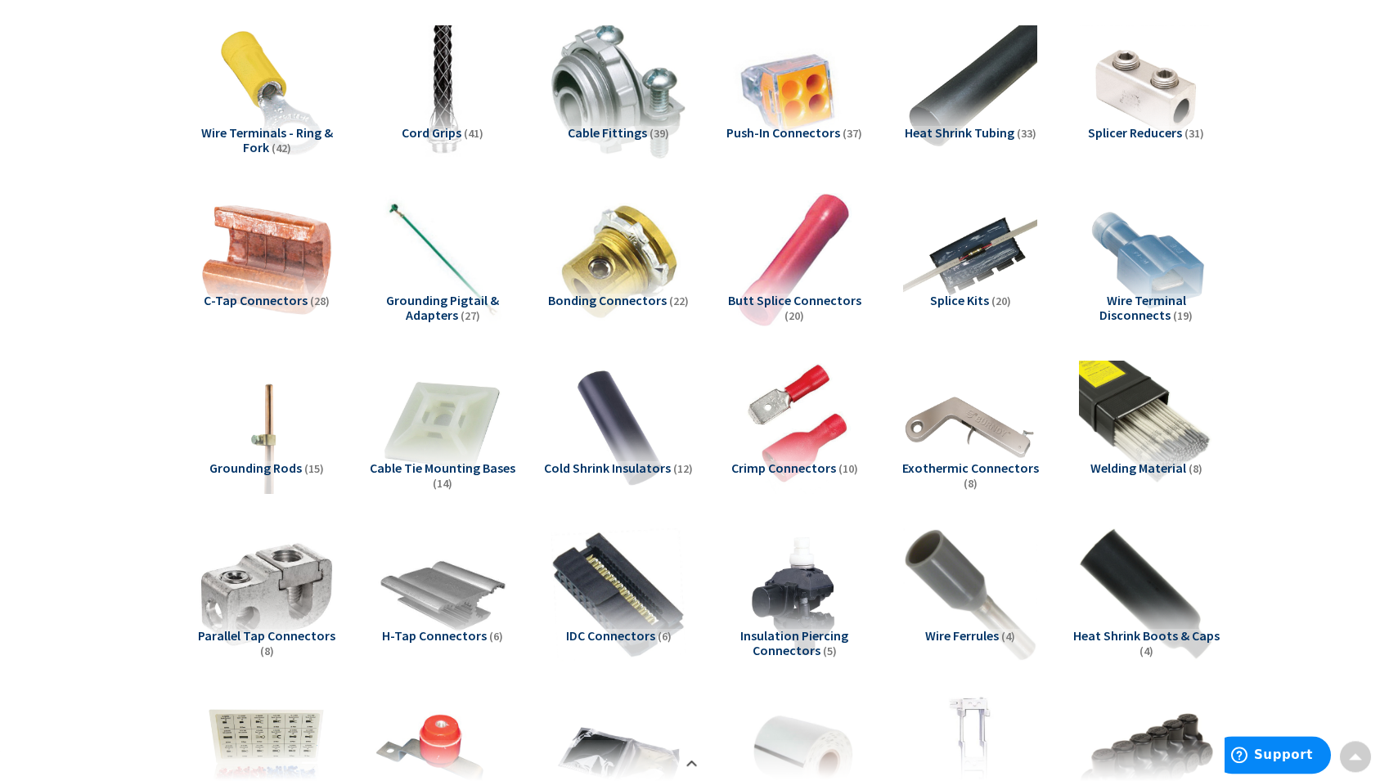
scroll to position [429, 0]
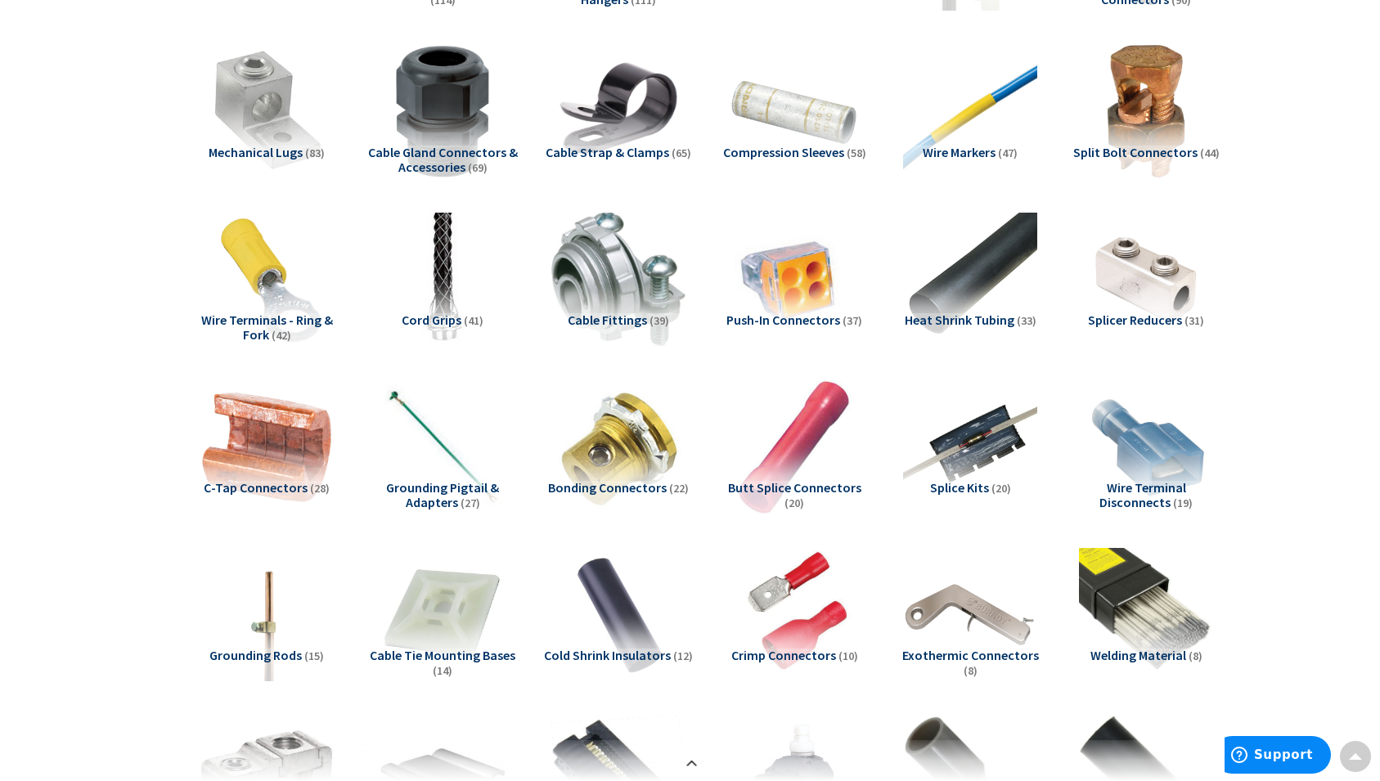
click at [265, 321] on span "Wire Terminals - Ring & Fork" at bounding box center [267, 327] width 132 height 31
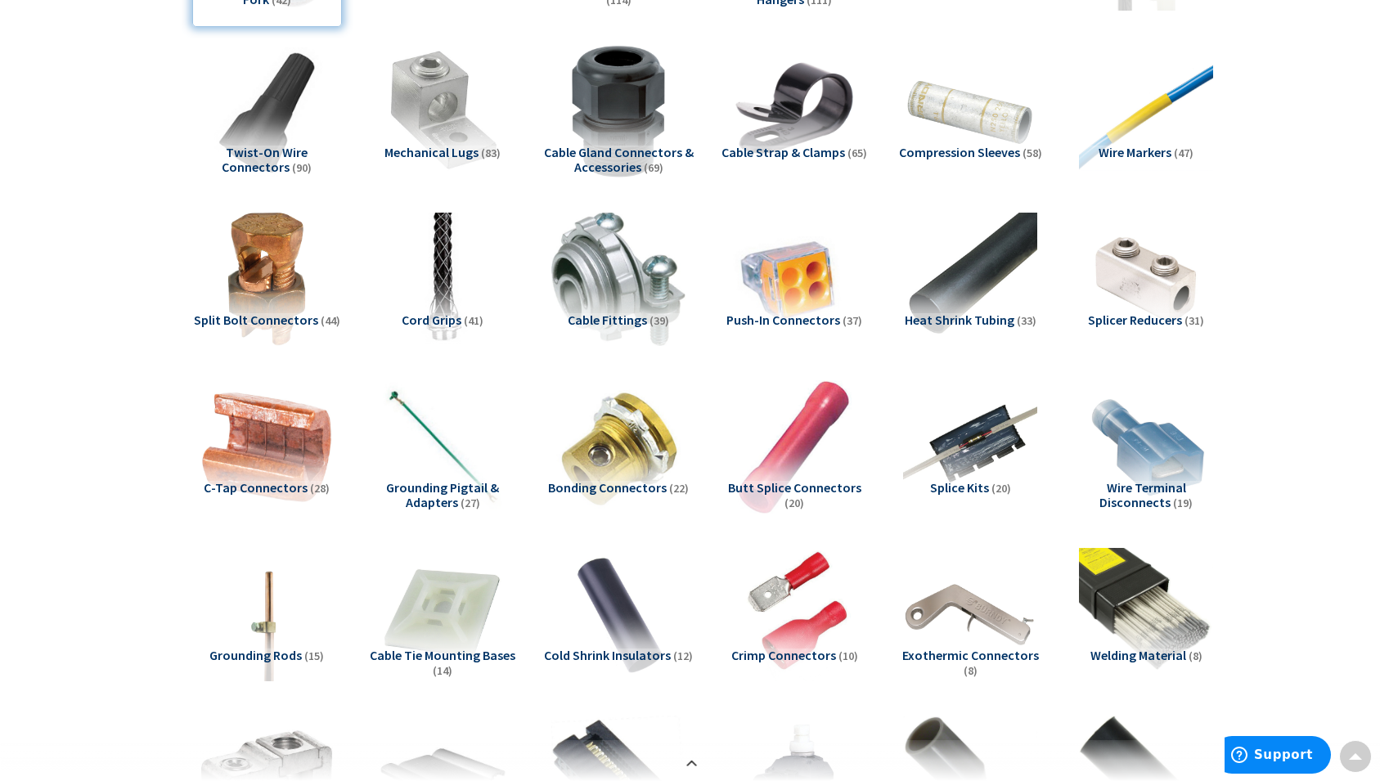
scroll to position [1848, 0]
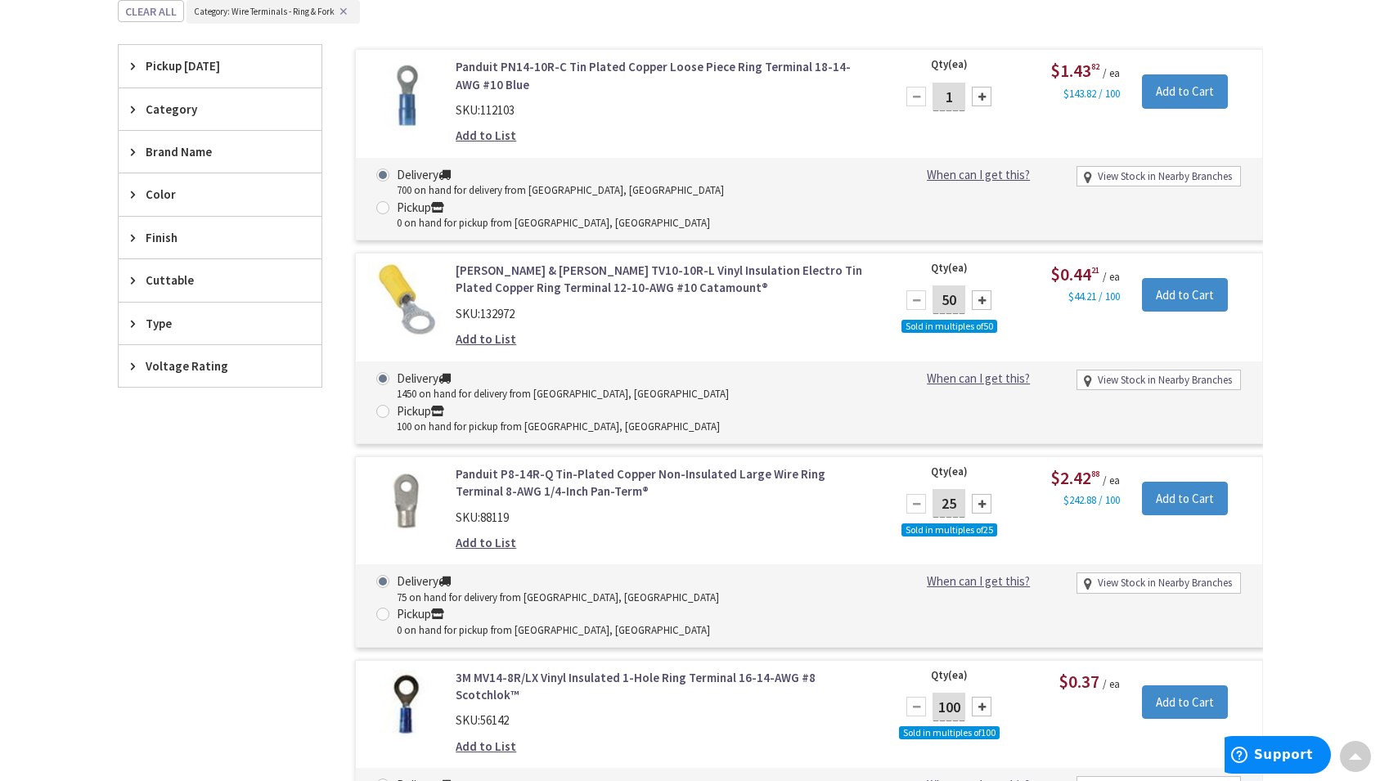
click at [132, 326] on icon at bounding box center [137, 323] width 12 height 12
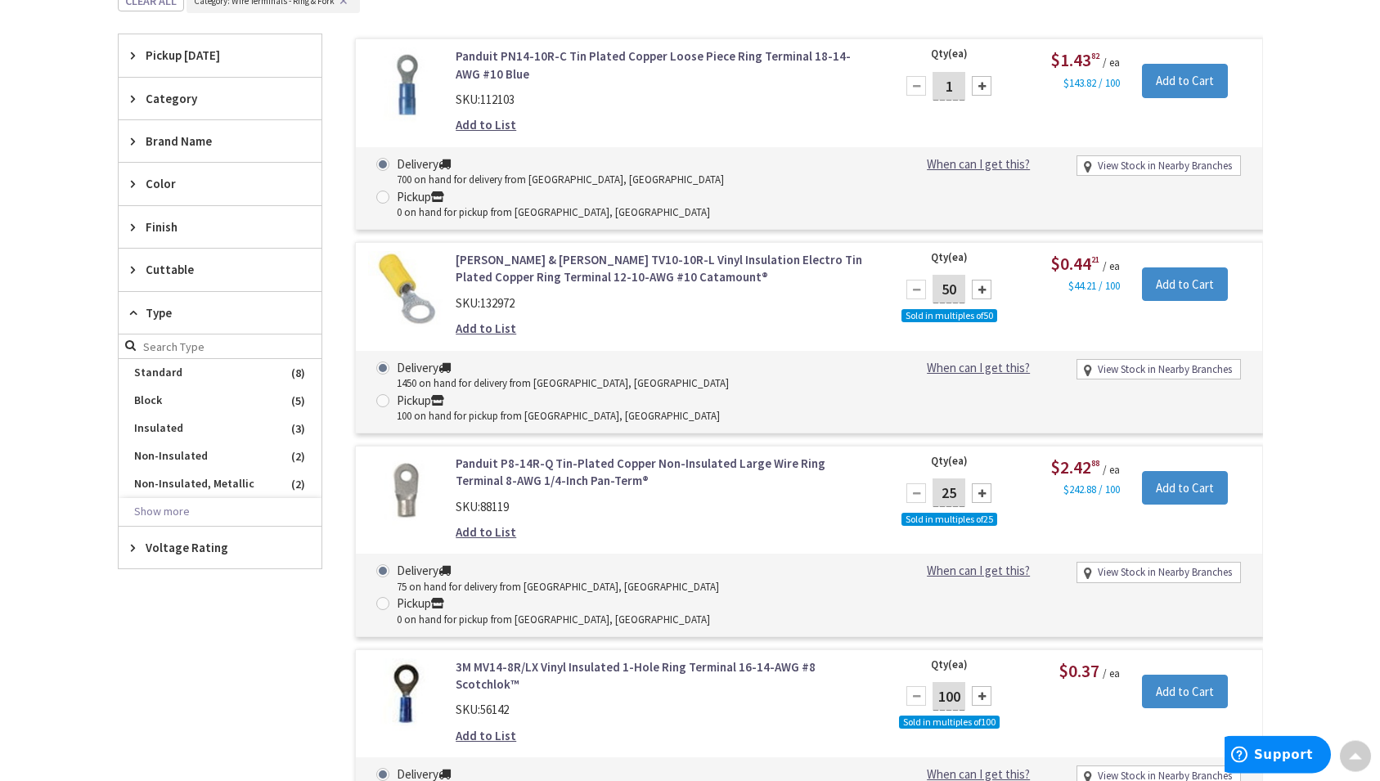
scroll to position [1931, 0]
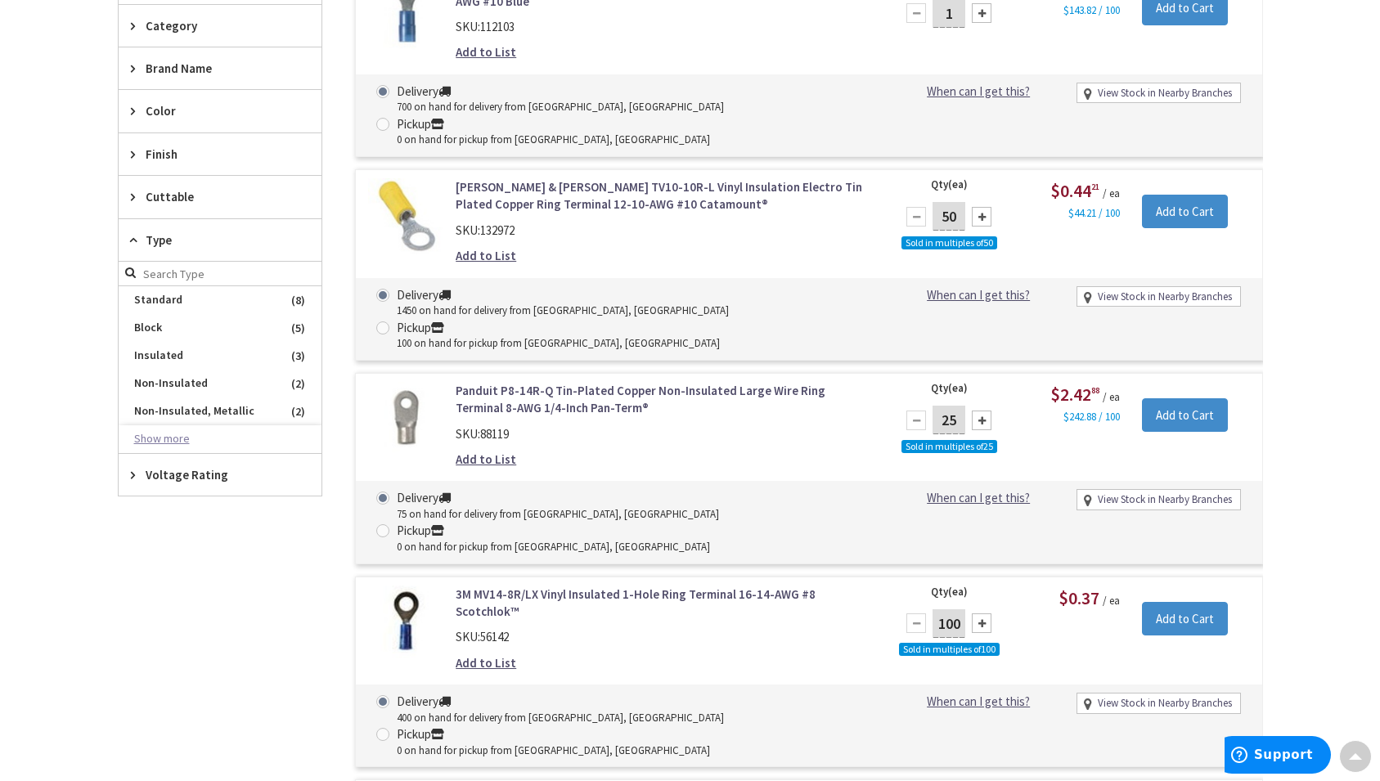
click at [184, 437] on button "Show more" at bounding box center [220, 439] width 203 height 28
click at [171, 581] on button "Show less" at bounding box center [220, 595] width 203 height 28
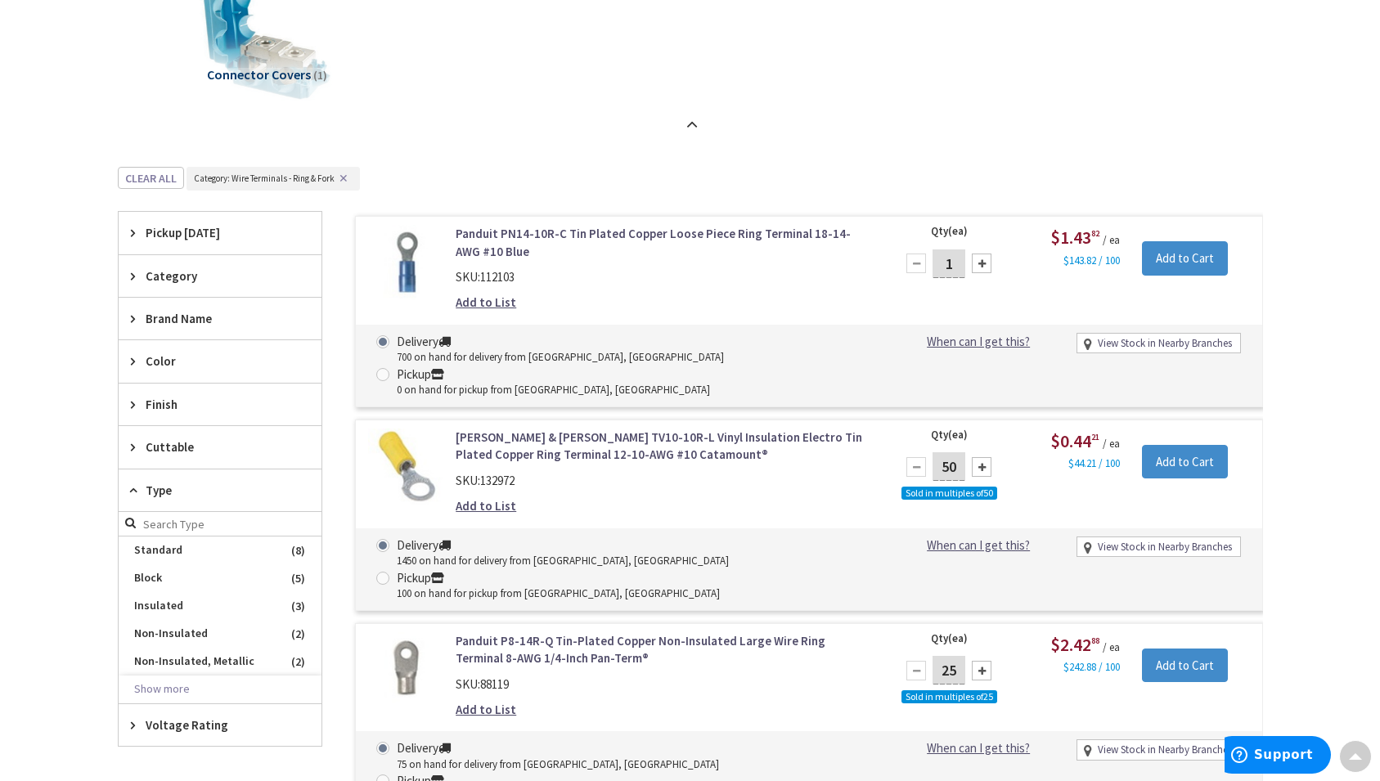
scroll to position [1764, 0]
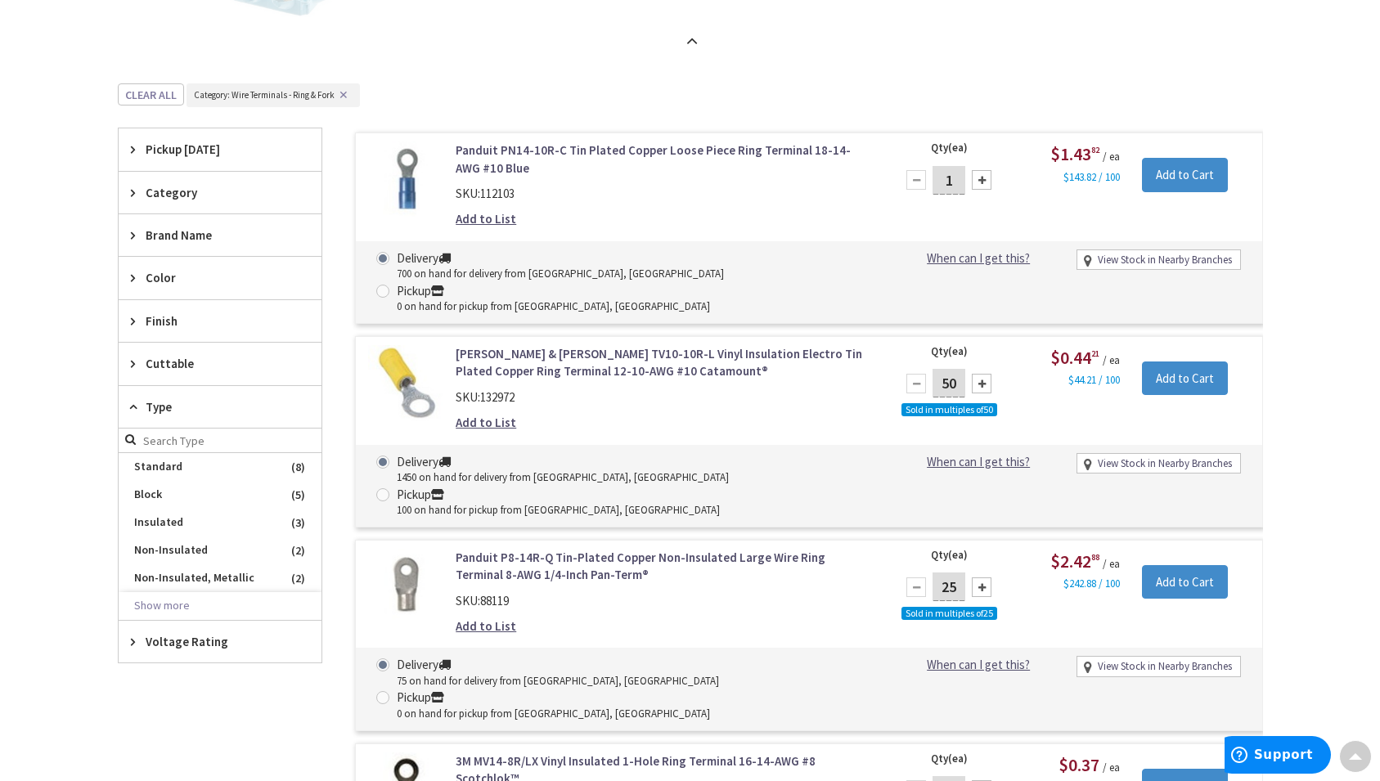
click at [132, 194] on icon at bounding box center [137, 192] width 12 height 12
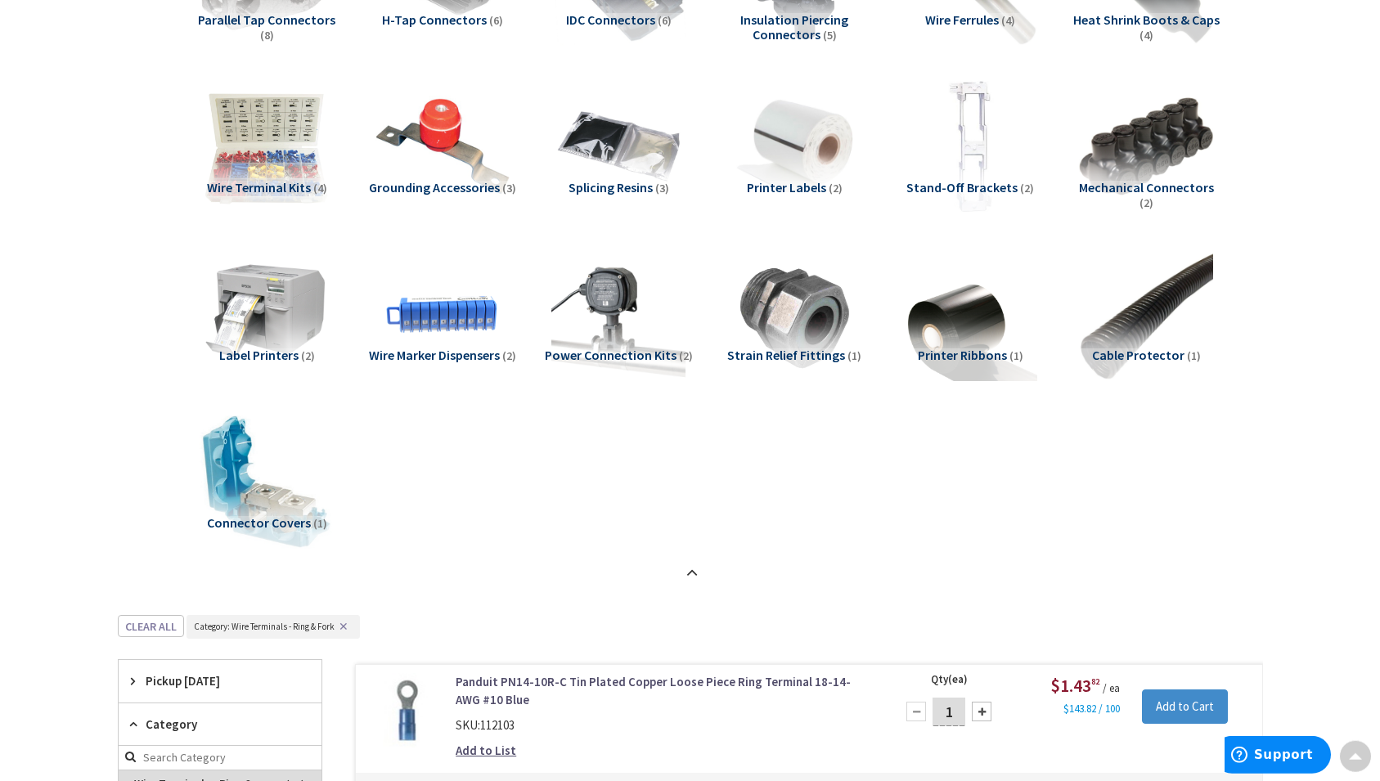
scroll to position [1264, 0]
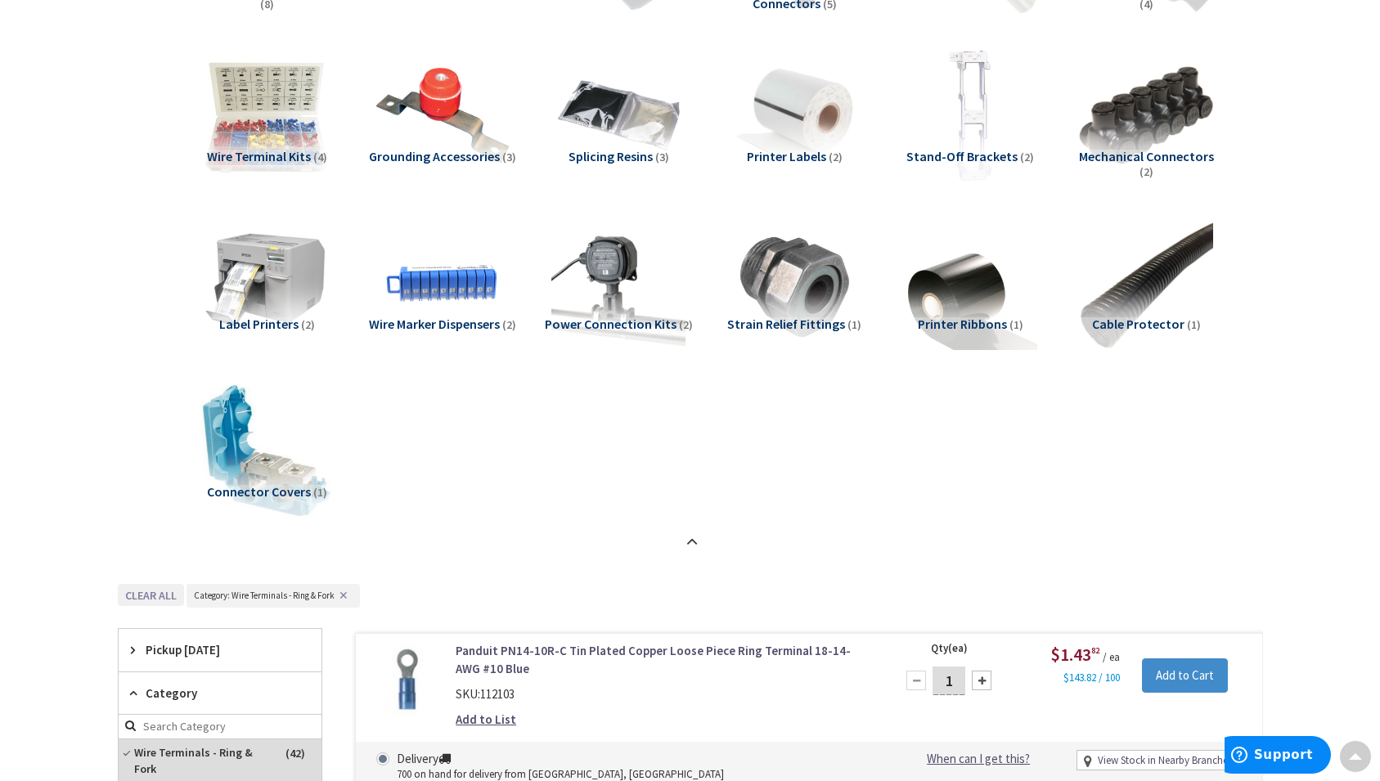
click at [146, 591] on button "Clear all" at bounding box center [151, 595] width 66 height 22
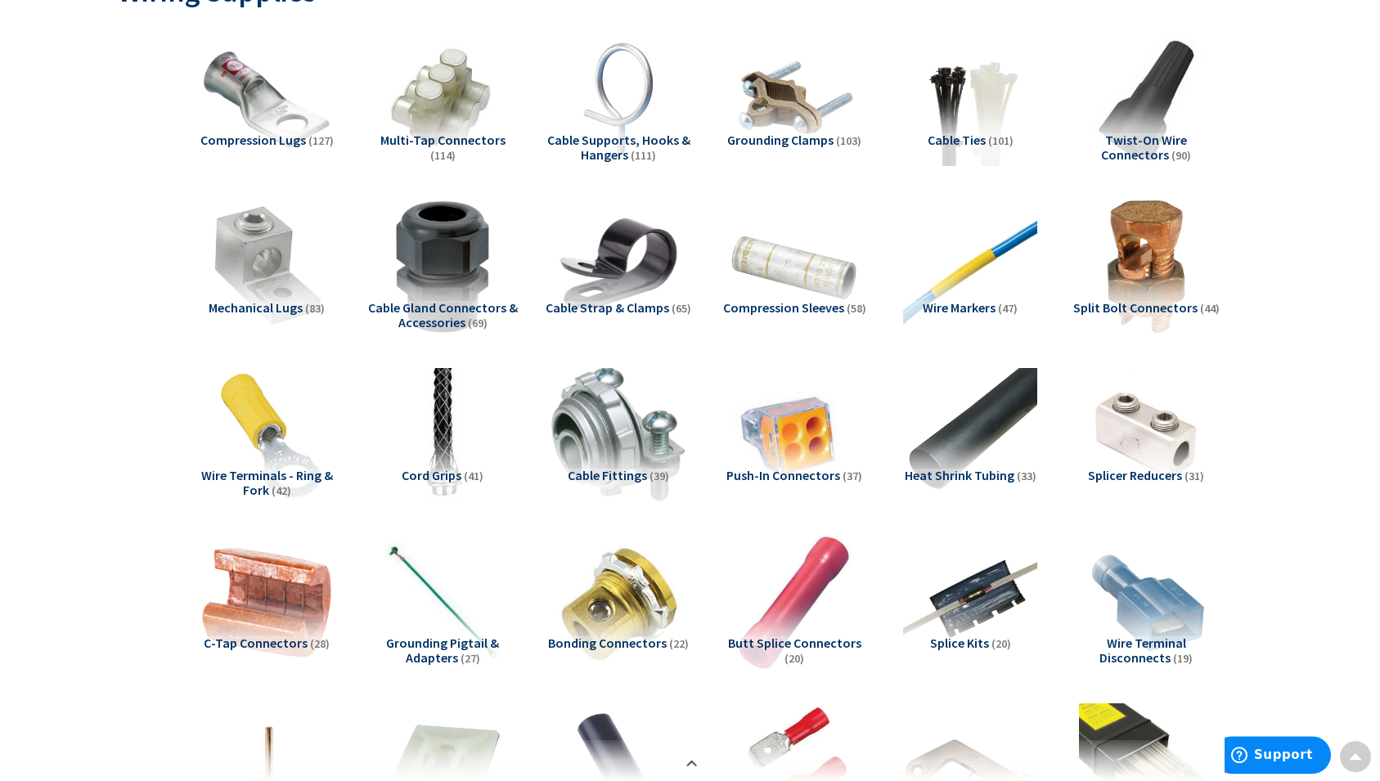
scroll to position [263, 0]
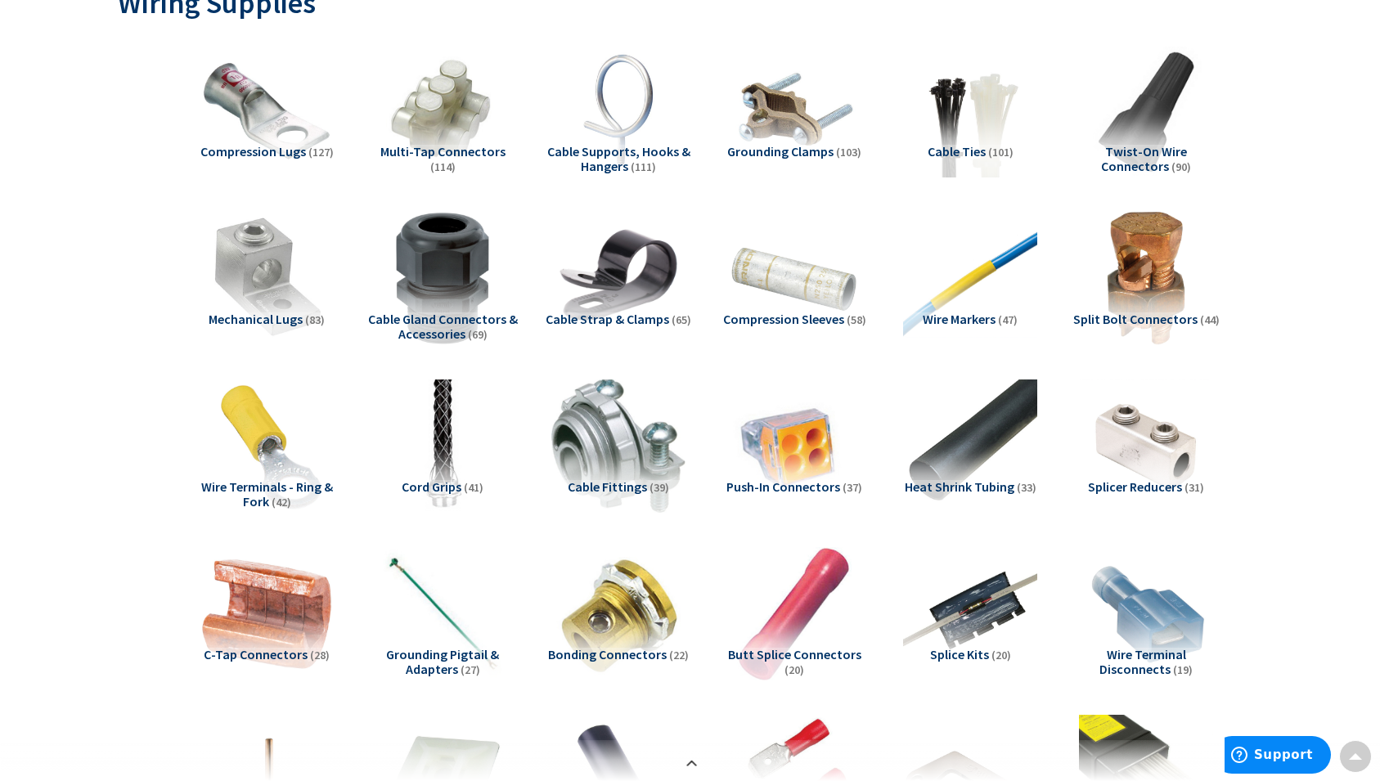
click at [431, 327] on span "Cable Gland Connectors & Accessories" at bounding box center [443, 326] width 150 height 31
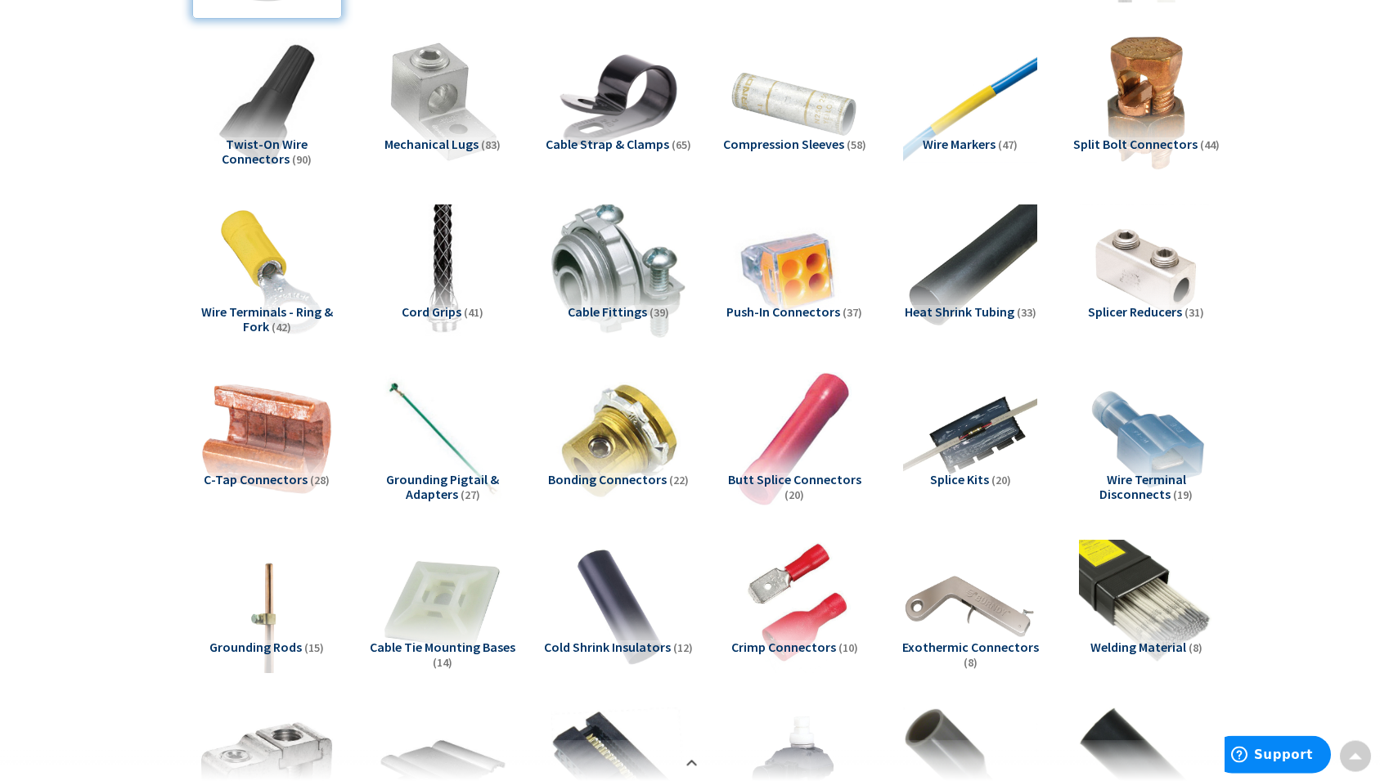
scroll to position [429, 0]
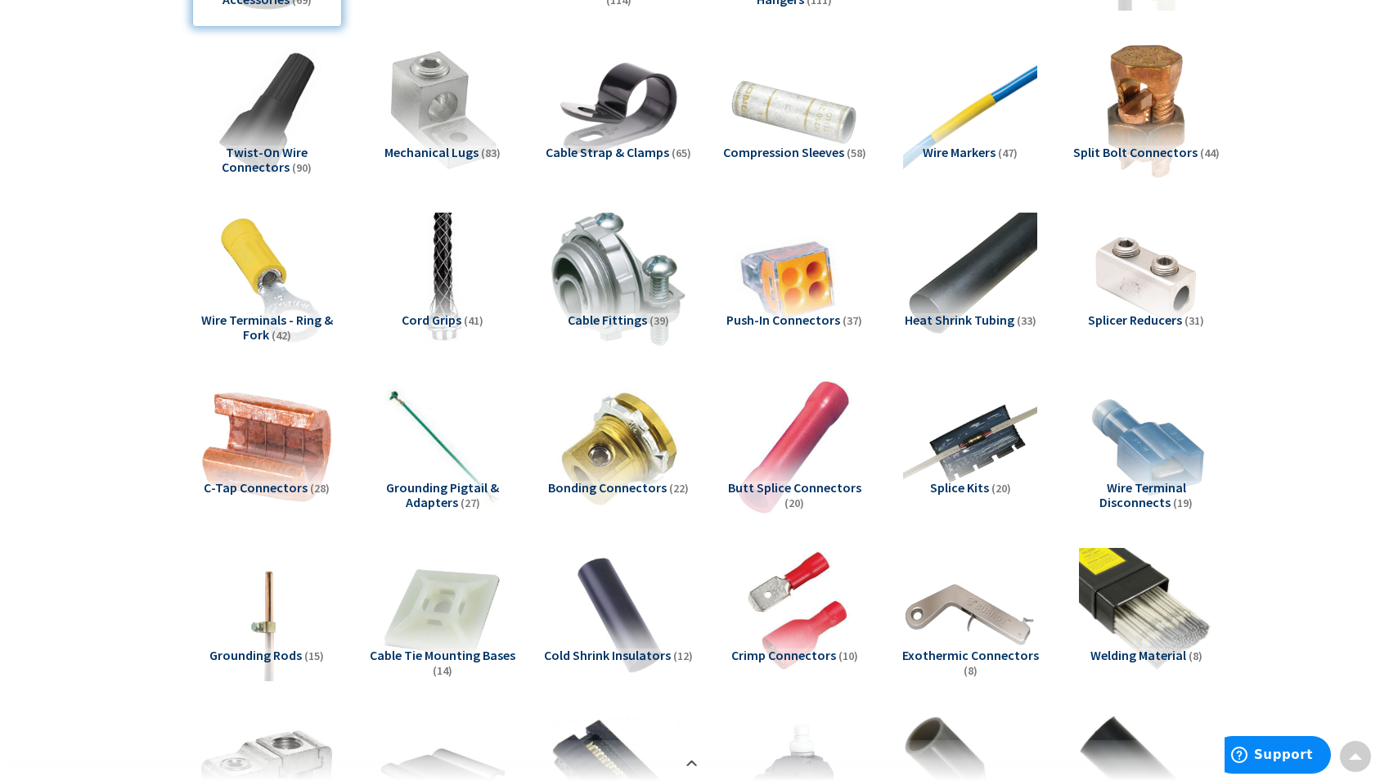
click at [428, 487] on span "Grounding Pigtail & Adapters" at bounding box center [442, 494] width 113 height 31
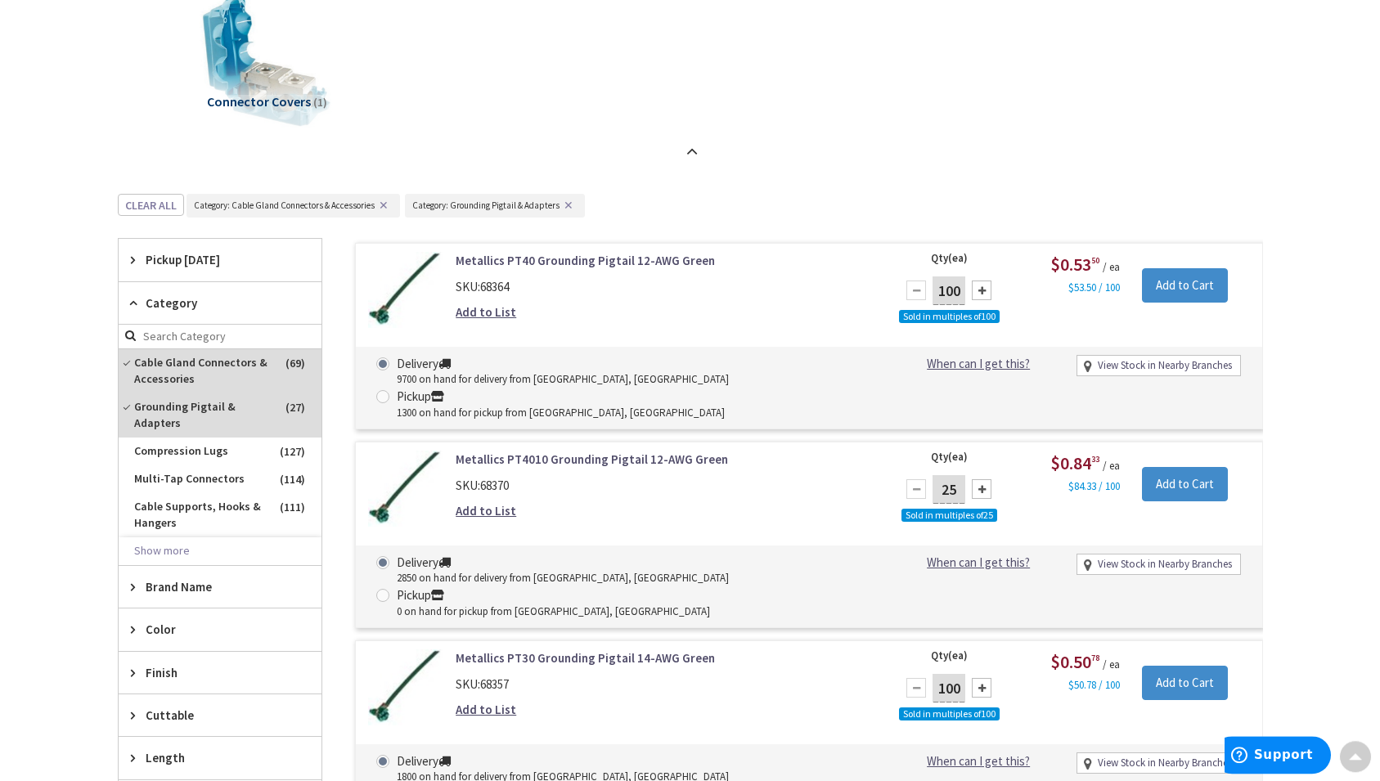
scroll to position [1681, 0]
